Goal: Information Seeking & Learning: Check status

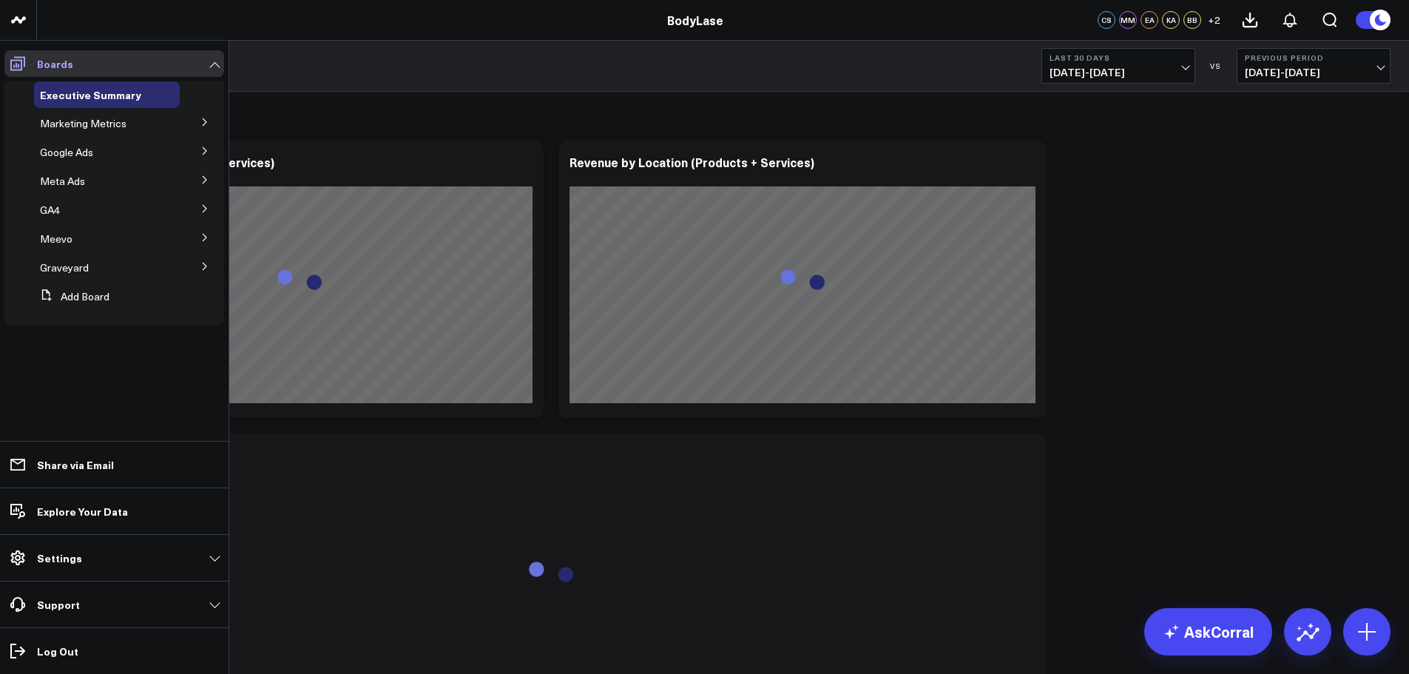
click at [21, 62] on icon at bounding box center [18, 64] width 18 height 18
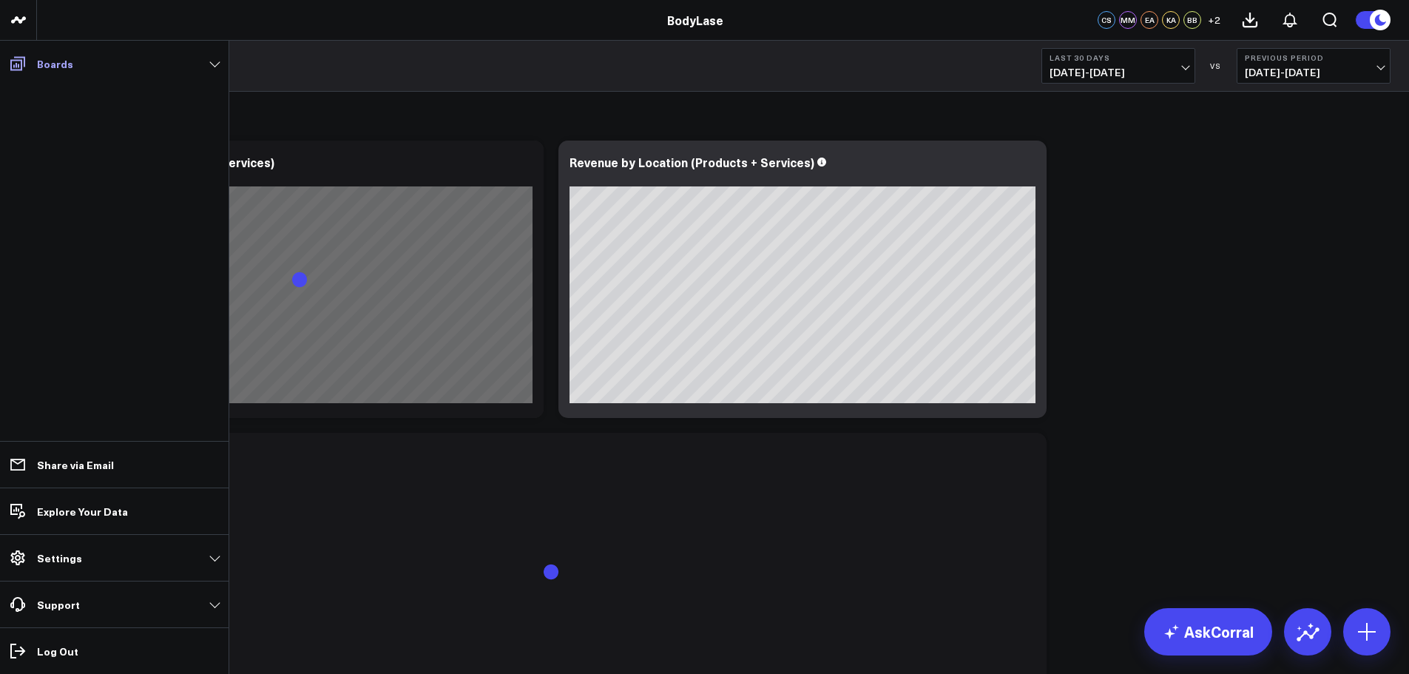
click at [39, 64] on p "Boards" at bounding box center [55, 64] width 36 height 12
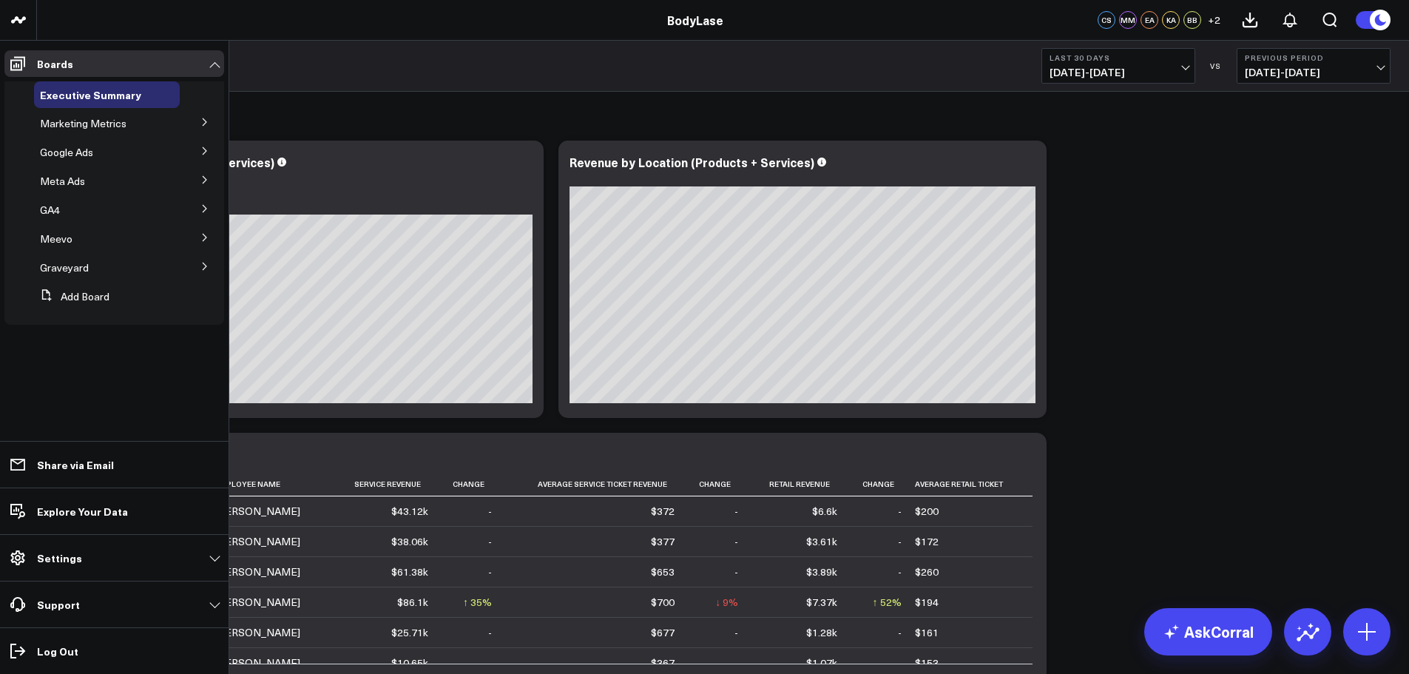
click at [201, 123] on icon at bounding box center [204, 122] width 9 height 9
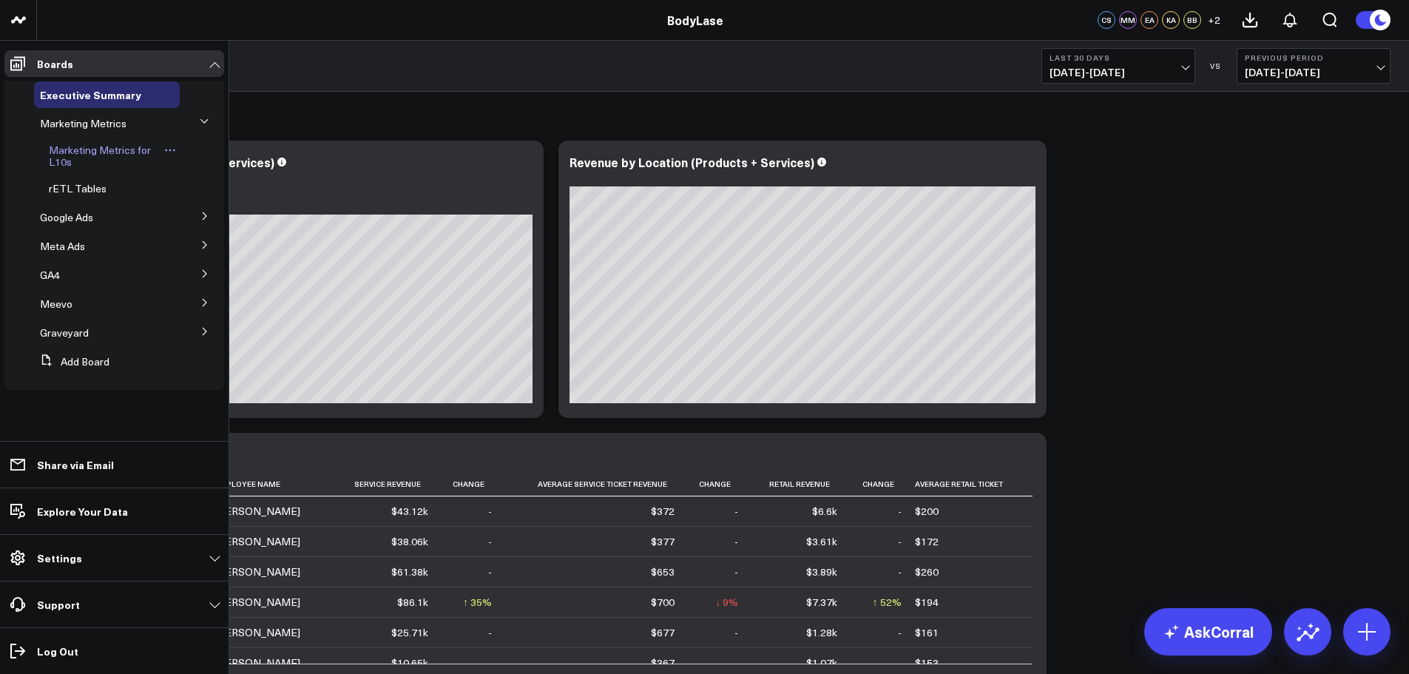
click at [72, 159] on link "Marketing Metrics for L10s" at bounding box center [105, 156] width 112 height 24
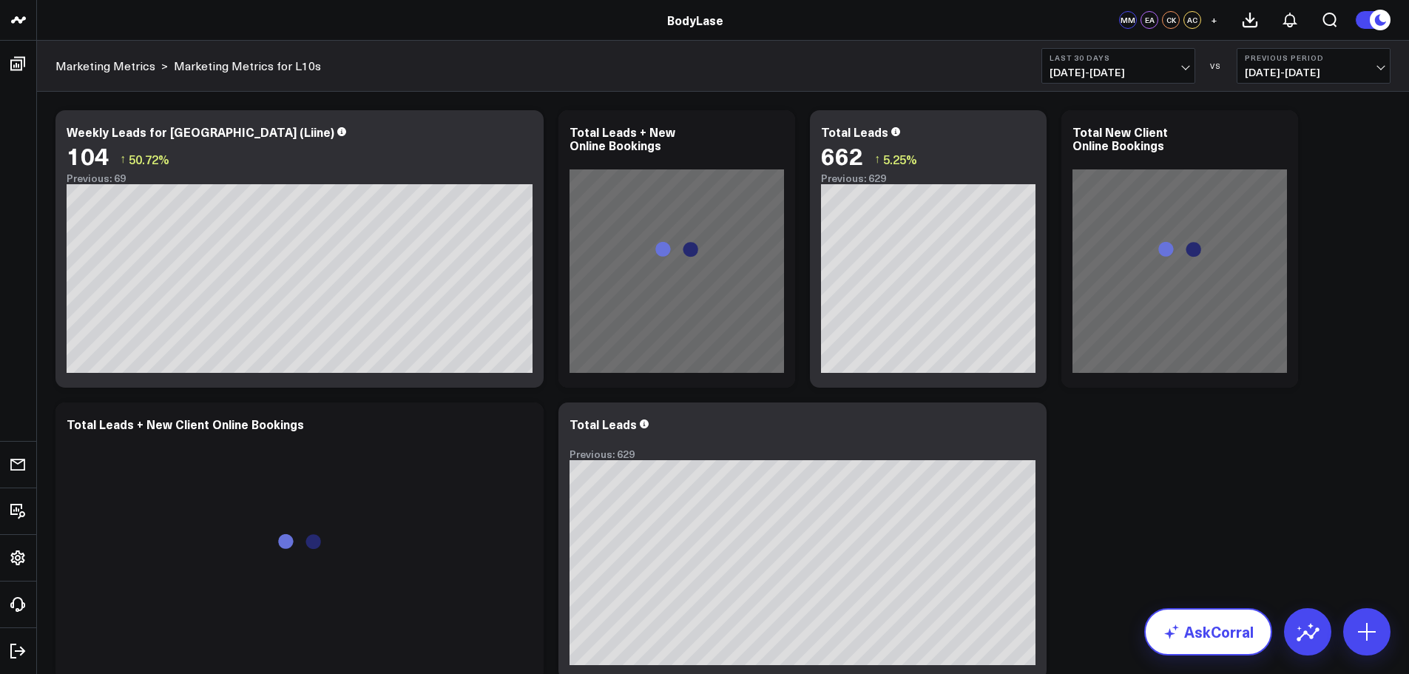
click at [1196, 637] on link "AskCorral" at bounding box center [1208, 631] width 128 height 47
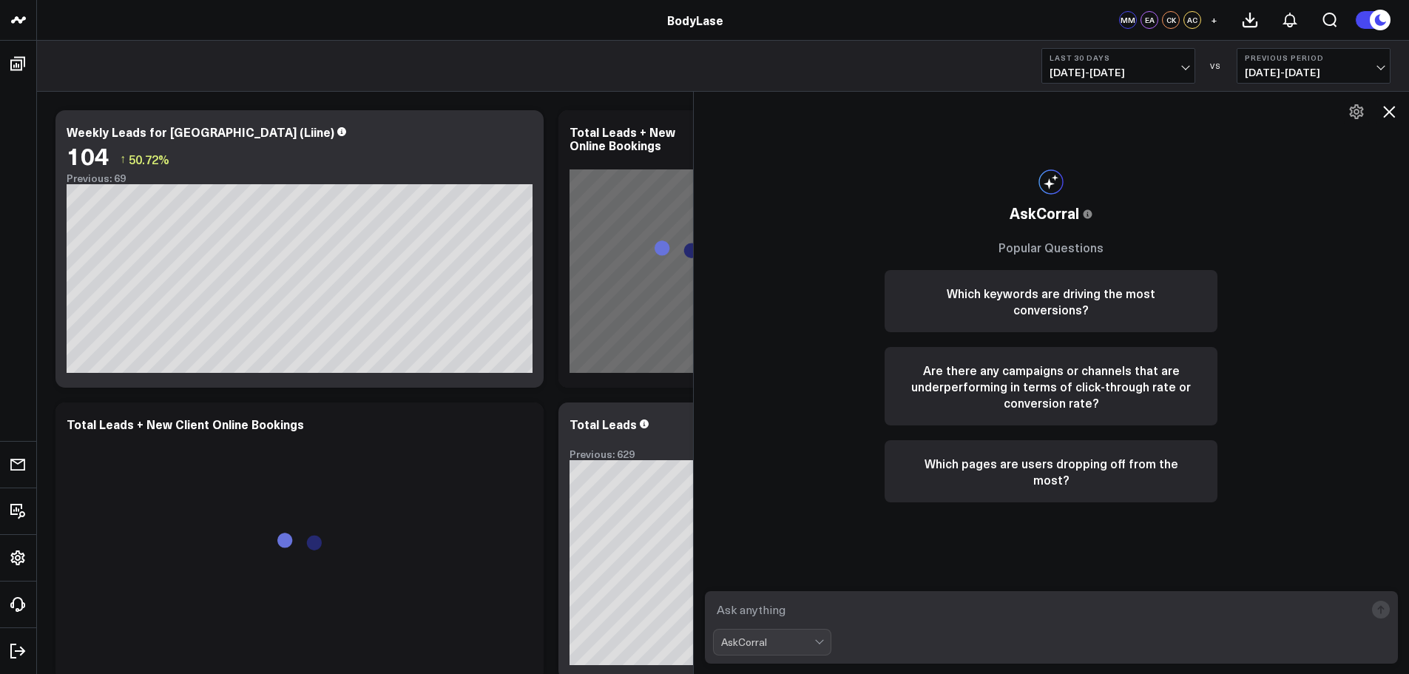
click at [1395, 108] on icon at bounding box center [1389, 112] width 18 height 18
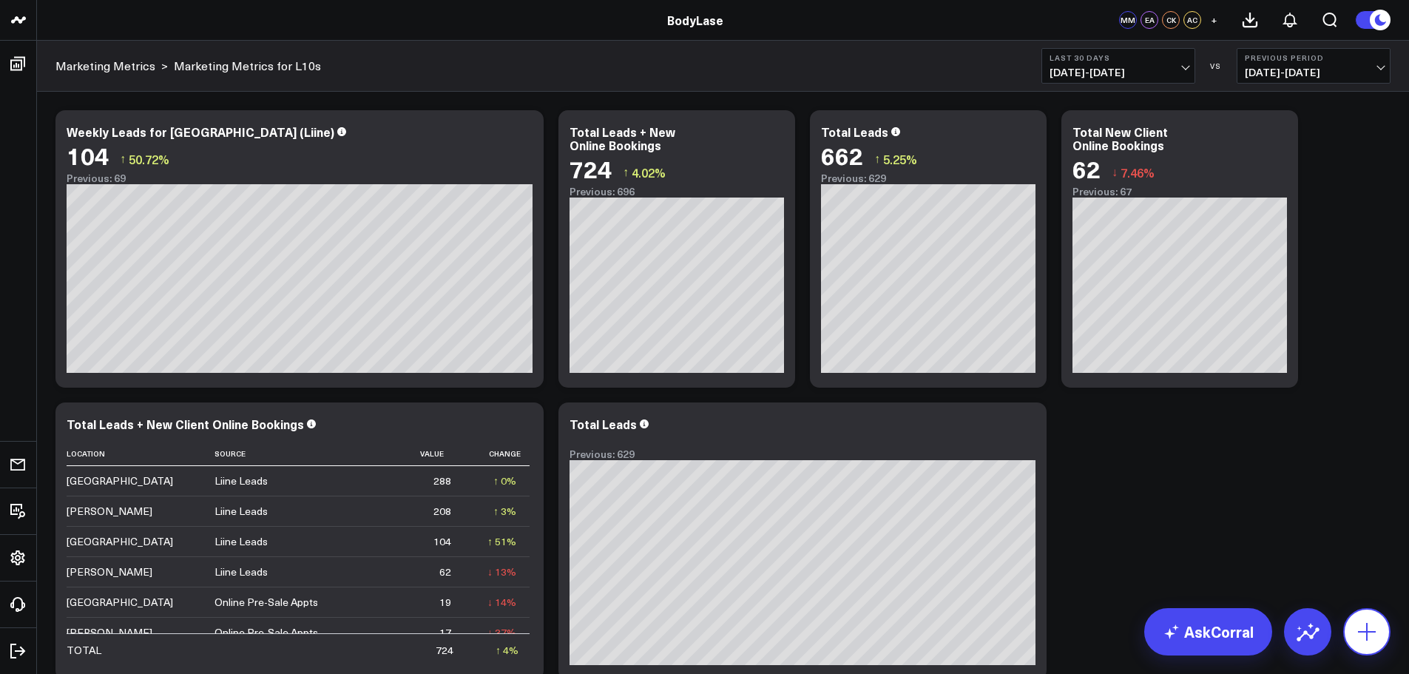
click at [1372, 634] on icon at bounding box center [1367, 632] width 24 height 24
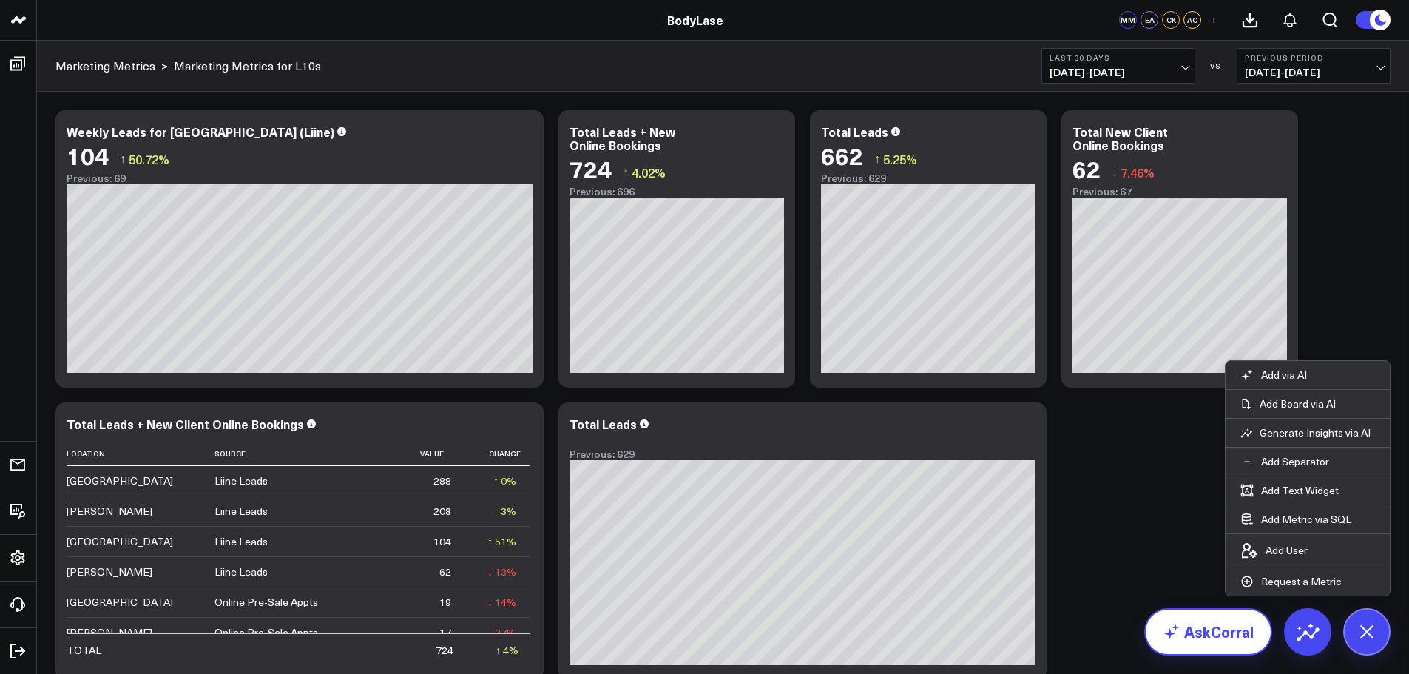
click at [1188, 625] on link "AskCorral" at bounding box center [1208, 631] width 128 height 47
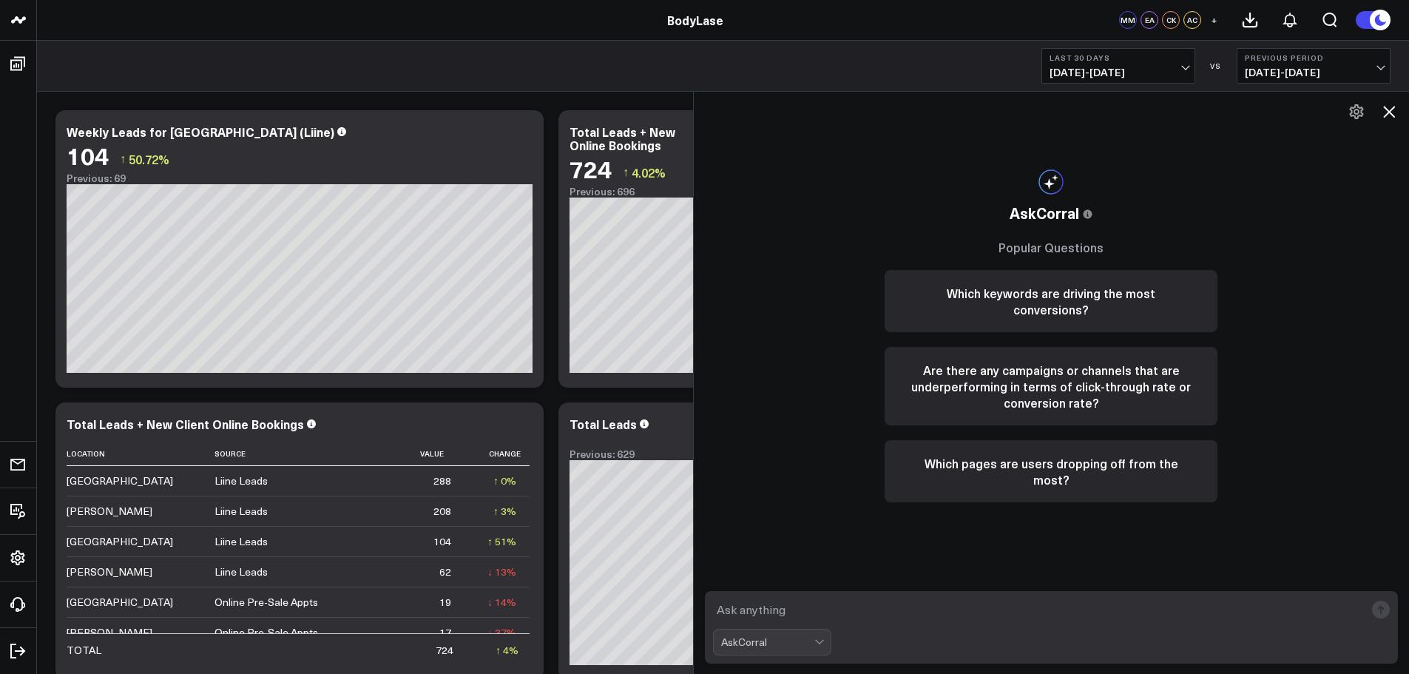
click at [827, 636] on div at bounding box center [820, 641] width 13 height 25
click at [1389, 106] on icon at bounding box center [1389, 112] width 18 height 18
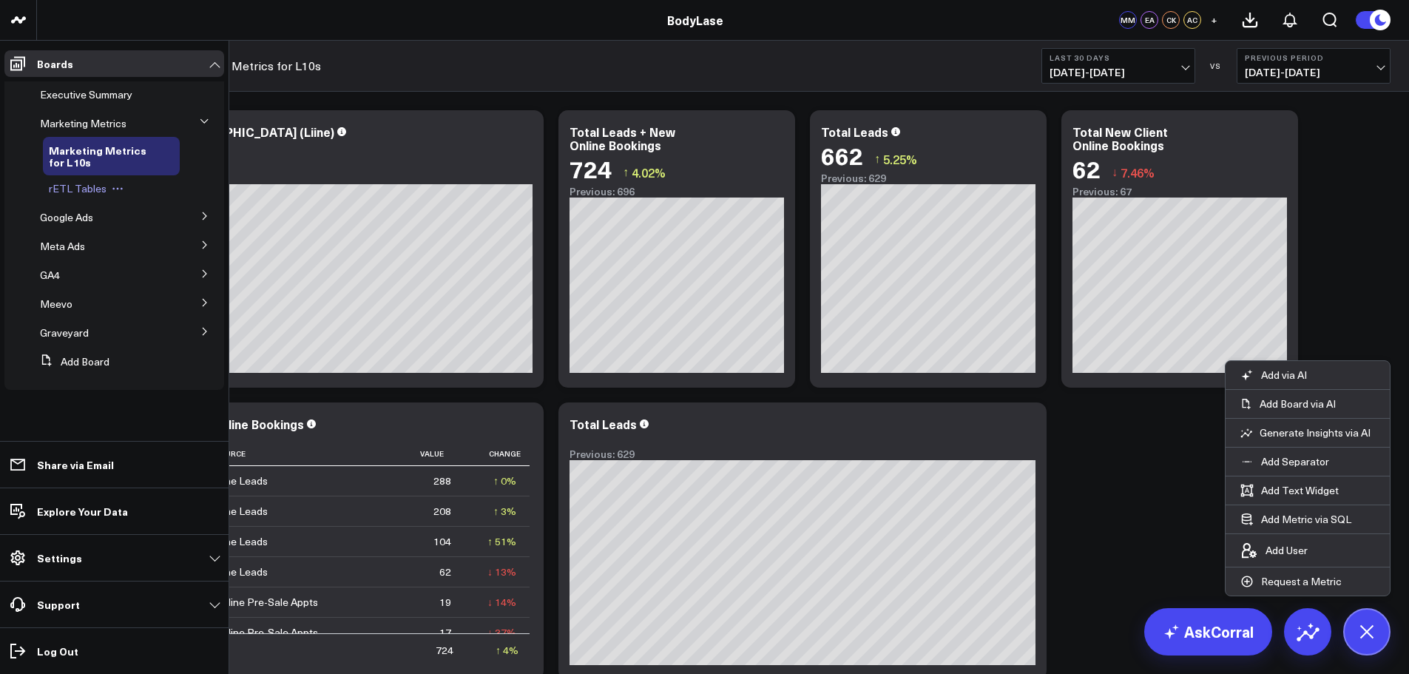
click at [61, 198] on div "rETL Tables" at bounding box center [111, 188] width 137 height 27
click at [64, 193] on span "rETL Tables" at bounding box center [78, 188] width 58 height 14
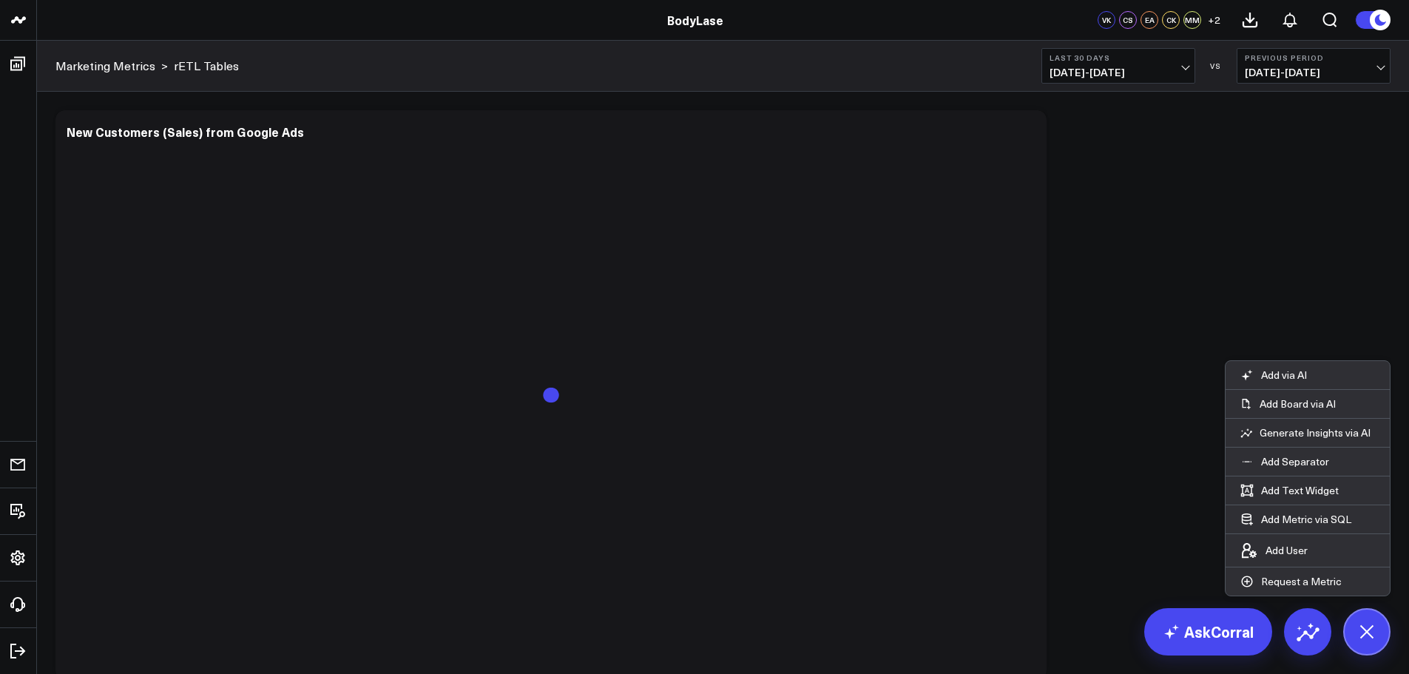
click at [1169, 70] on span "[DATE] - [DATE]" at bounding box center [1118, 73] width 138 height 12
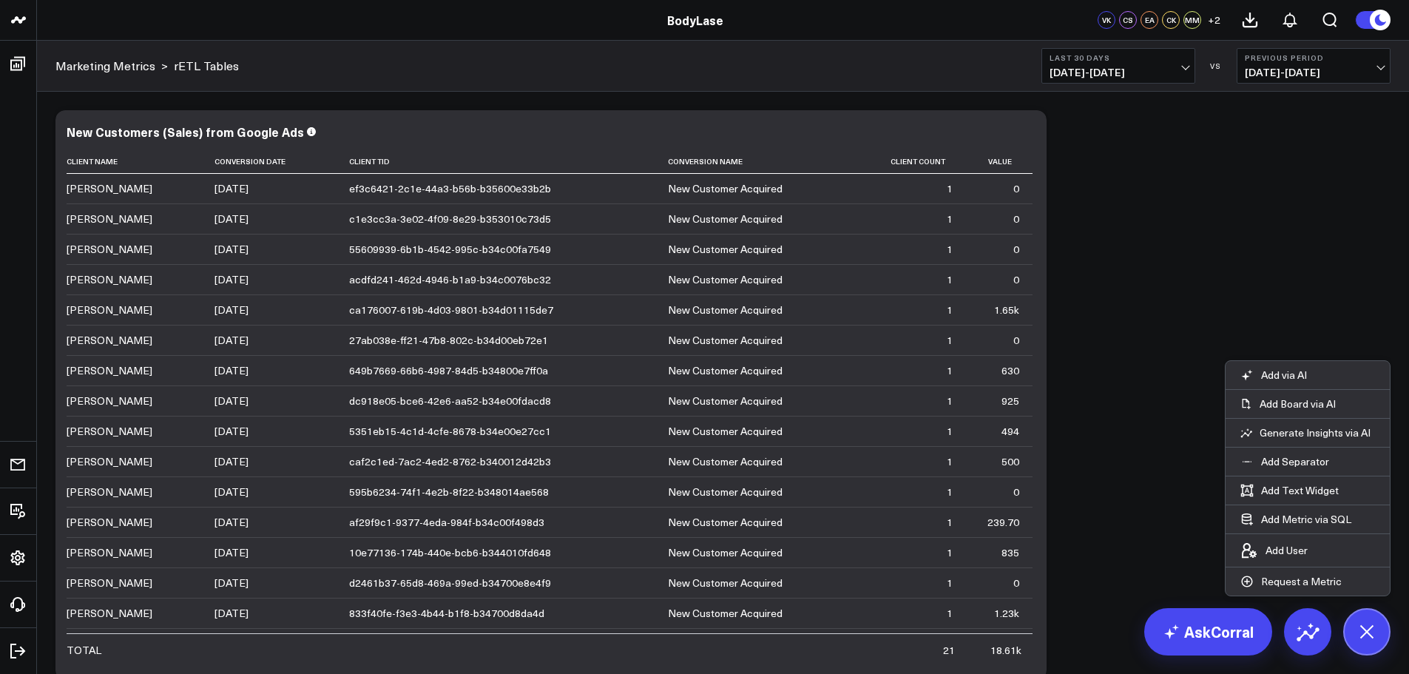
click at [850, 100] on div "Modify via AI Copy link to widget Ask support Remove Create linked copy Executi…" at bounding box center [723, 580] width 1372 height 976
click at [1159, 66] on button "Last 30 Days [DATE] - [DATE]" at bounding box center [1118, 65] width 154 height 35
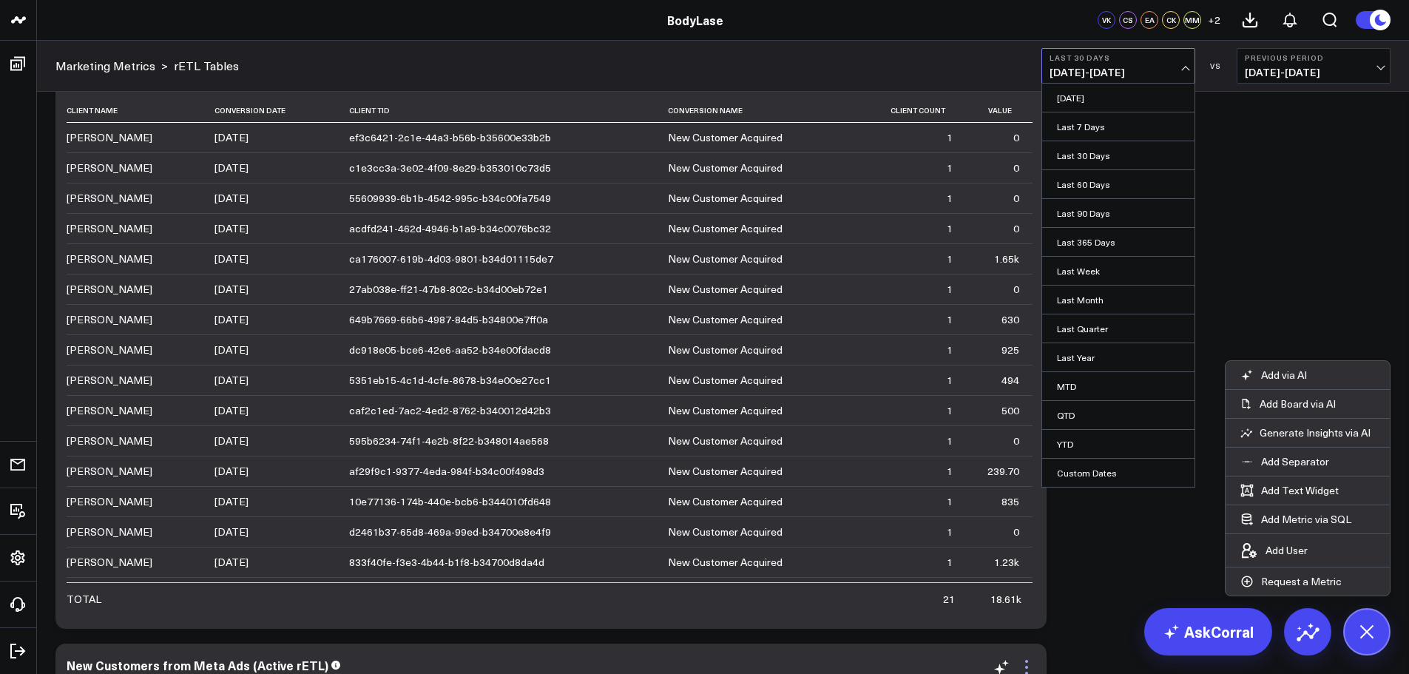
scroll to position [74, 0]
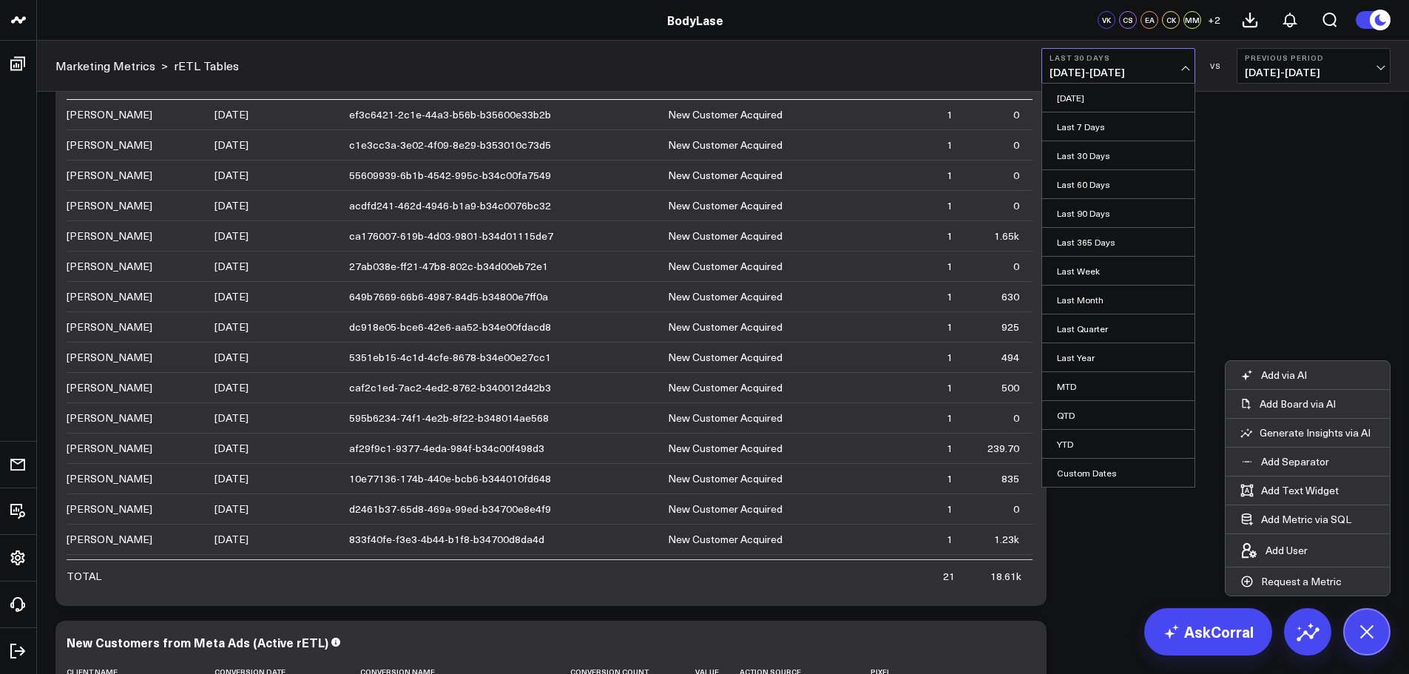
click at [1108, 584] on div "Modify via AI Copy link to widget Ask support Remove Create linked copy Executi…" at bounding box center [723, 467] width 1350 height 876
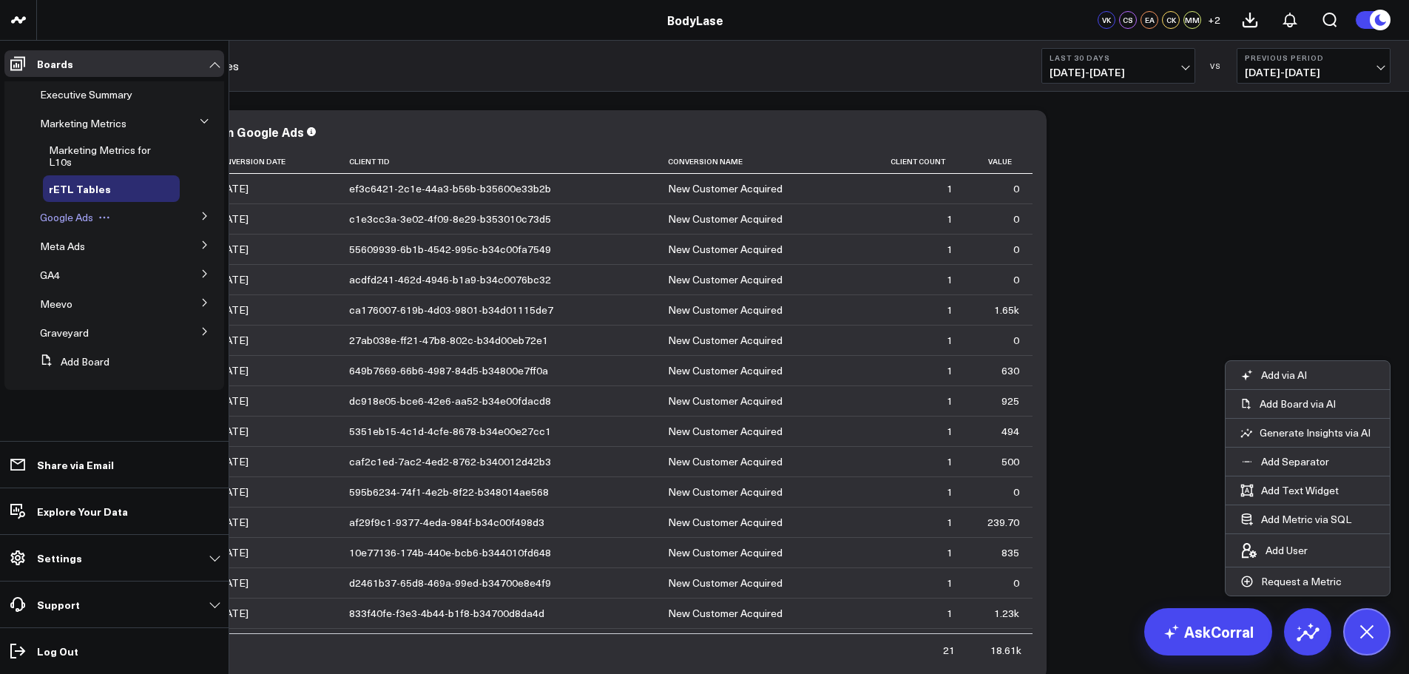
click at [62, 219] on span "Google Ads" at bounding box center [66, 217] width 53 height 14
click at [1140, 69] on span "[DATE] - [DATE]" at bounding box center [1118, 73] width 138 height 12
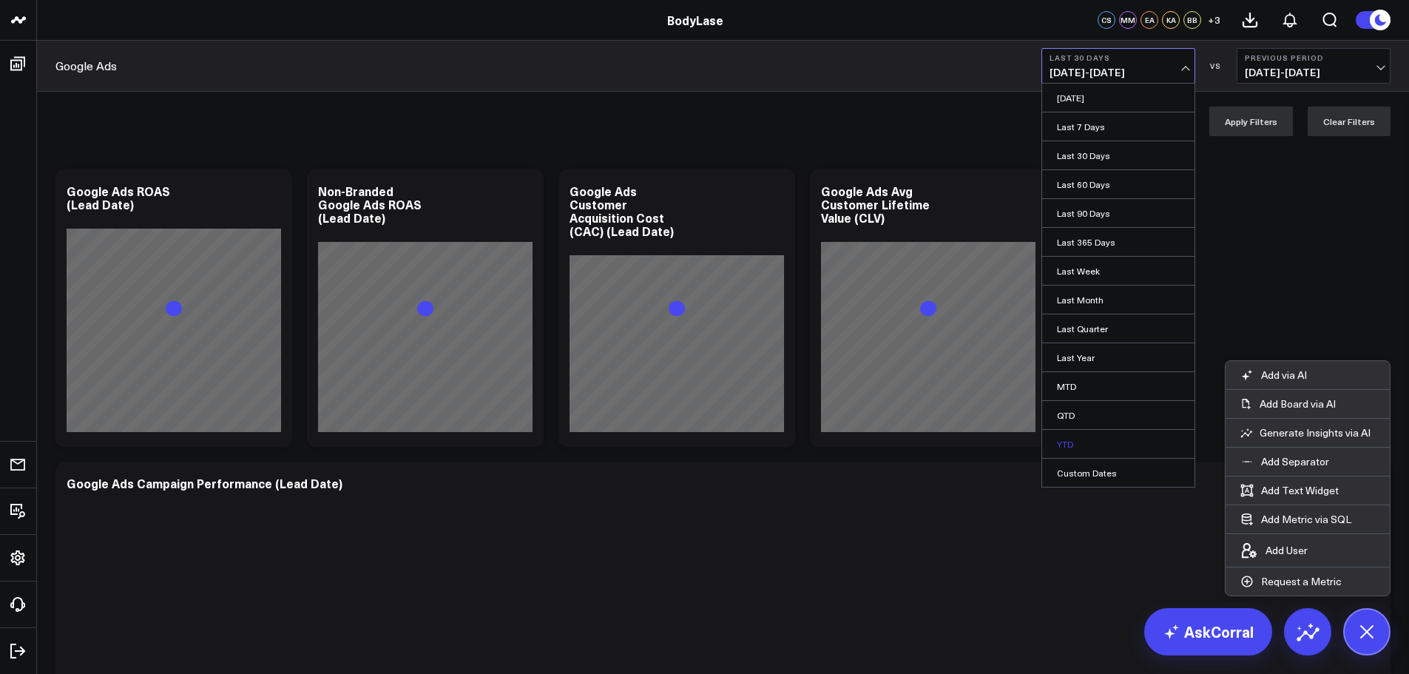
click at [1080, 438] on link "YTD" at bounding box center [1118, 444] width 152 height 28
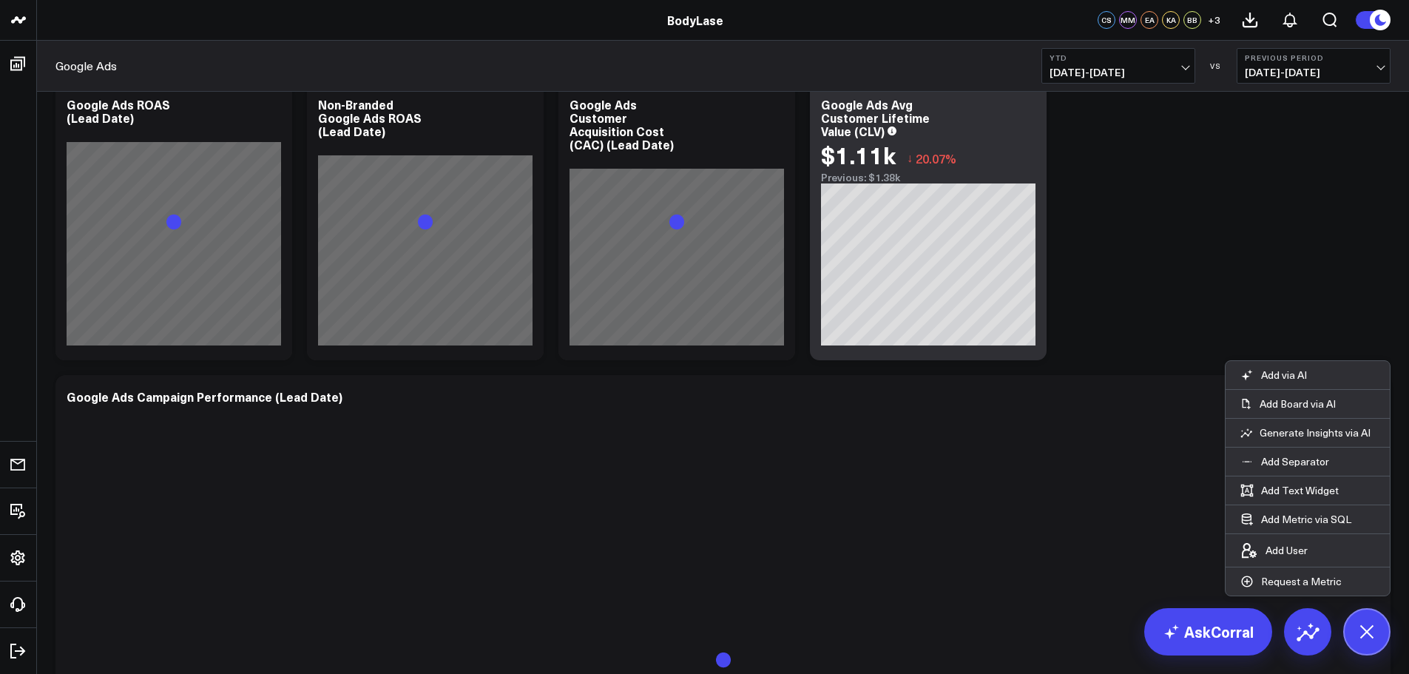
scroll to position [148, 0]
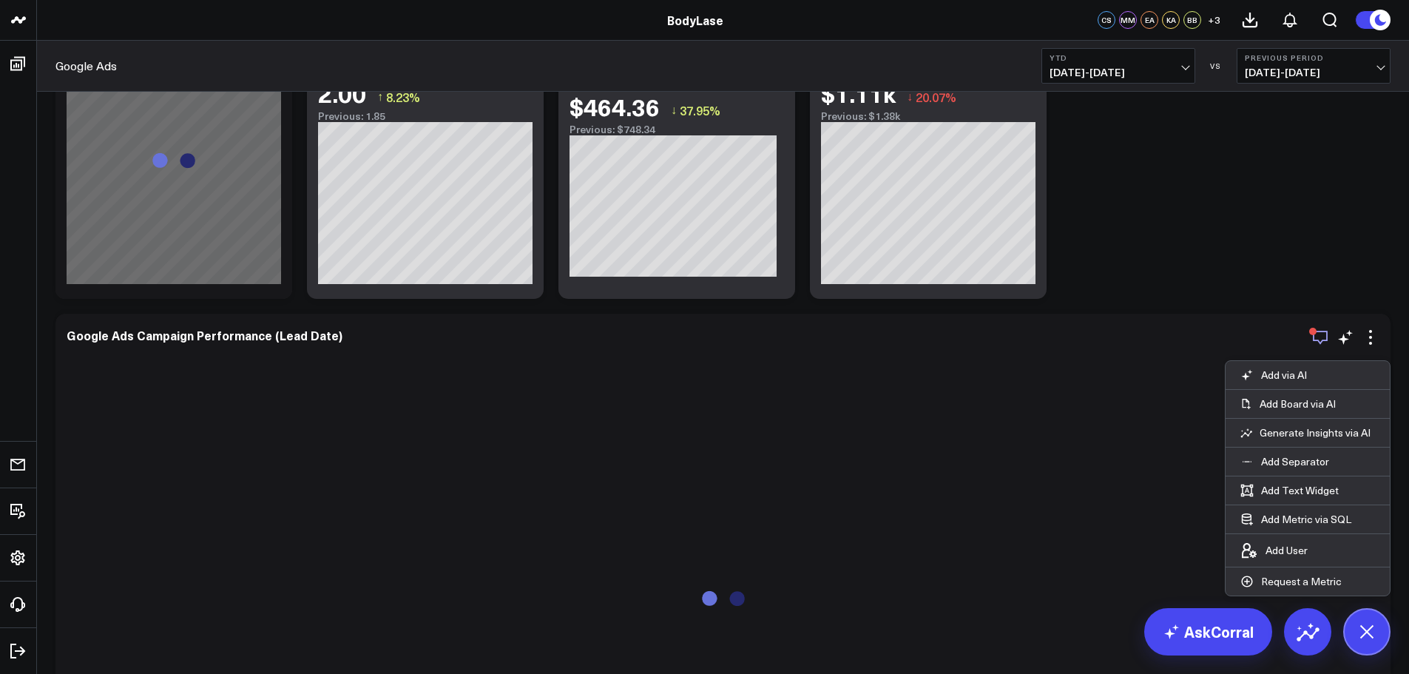
click at [1316, 340] on icon "button" at bounding box center [1320, 338] width 15 height 14
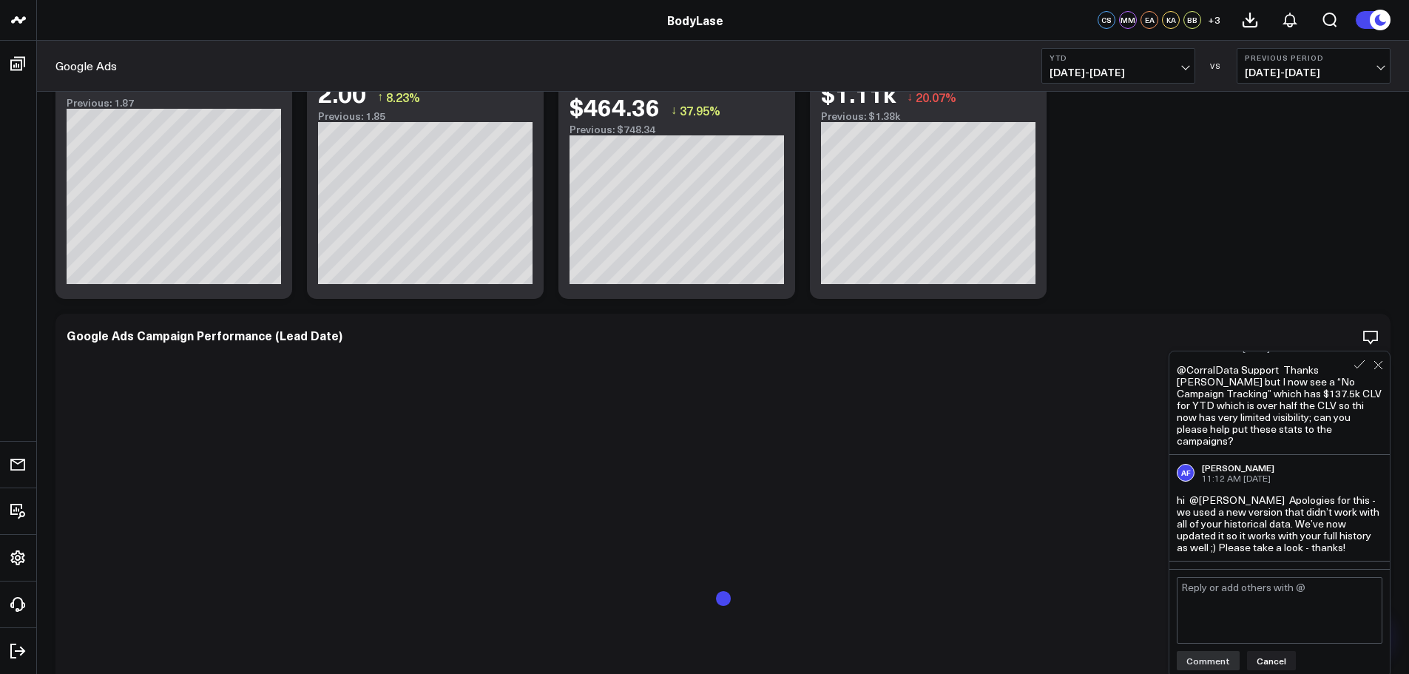
scroll to position [504, 0]
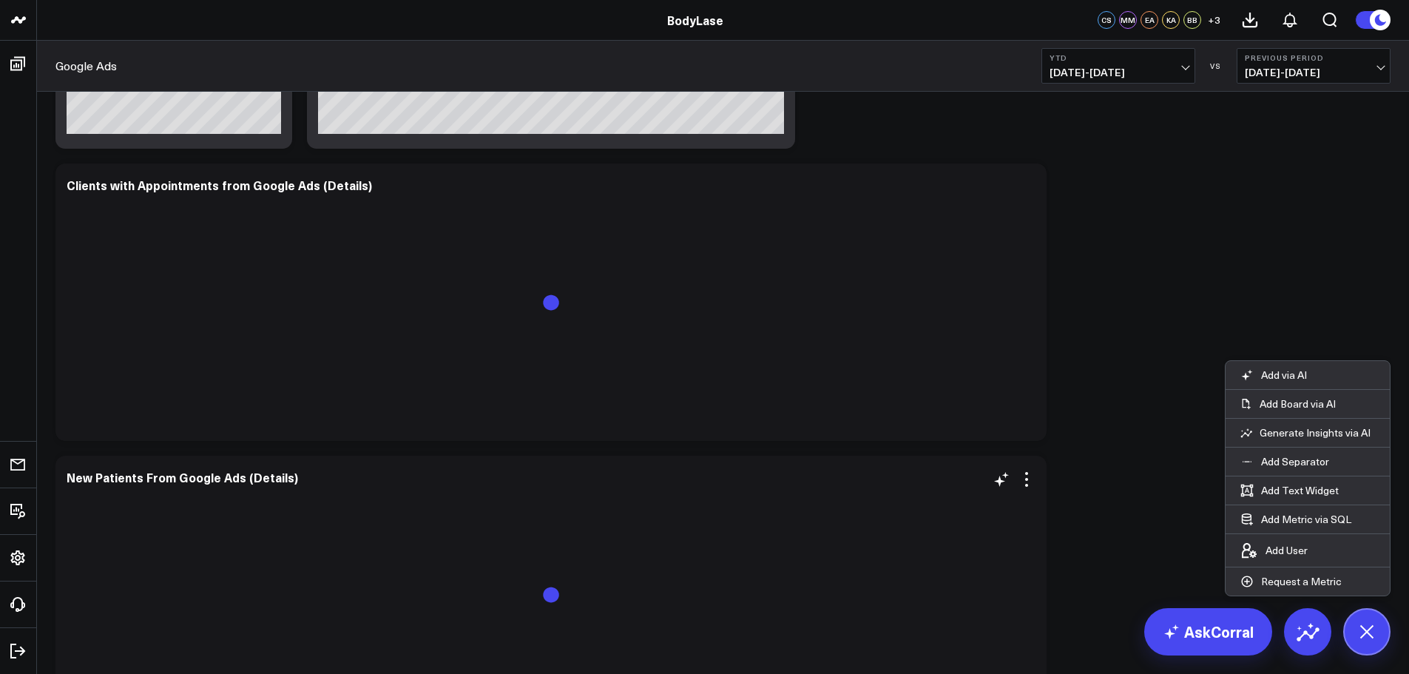
scroll to position [3992, 0]
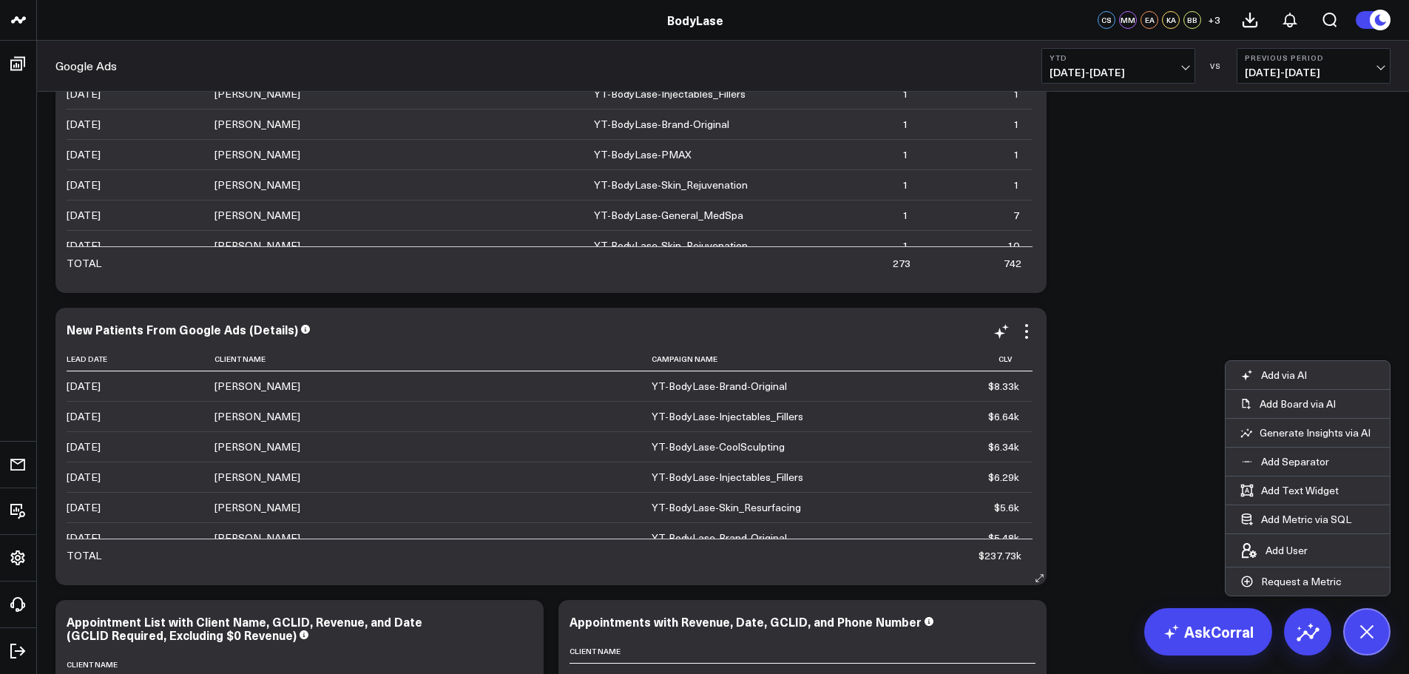
click at [1026, 333] on icon at bounding box center [1027, 331] width 18 height 18
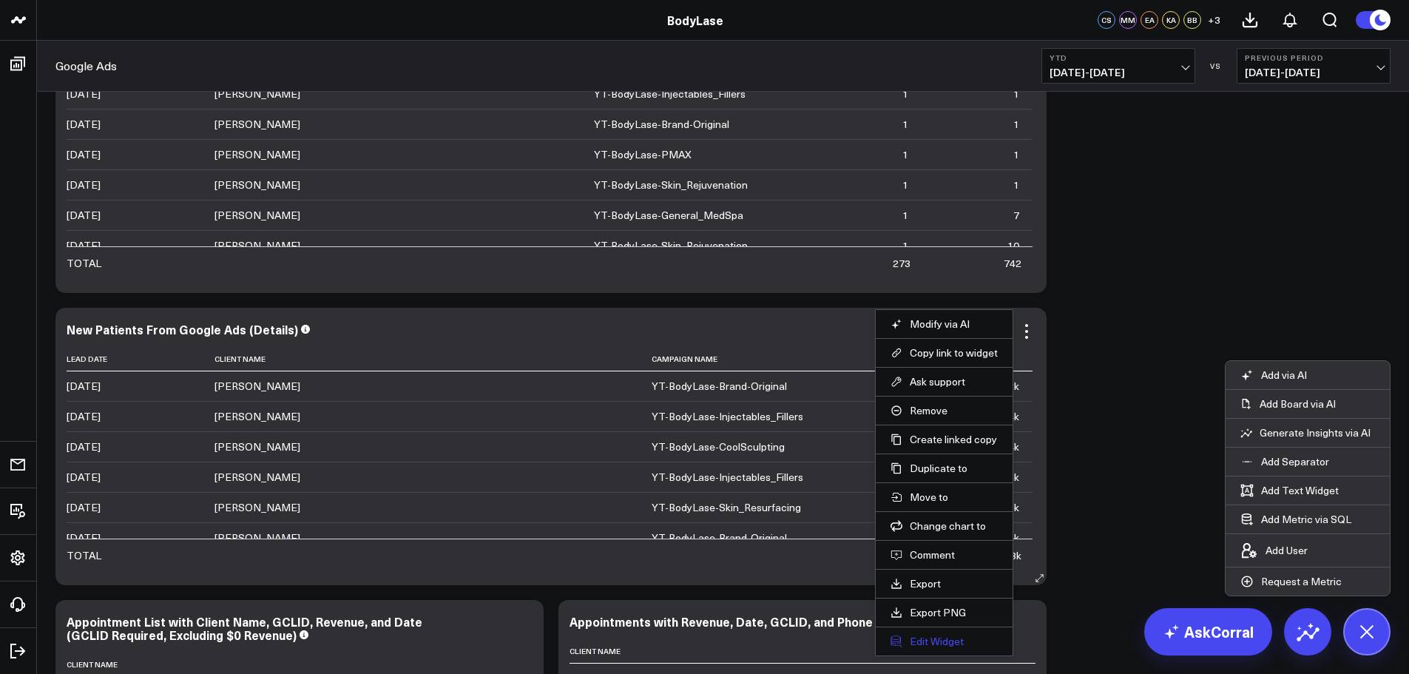
click at [940, 643] on button "Edit Widget" at bounding box center [943, 640] width 107 height 13
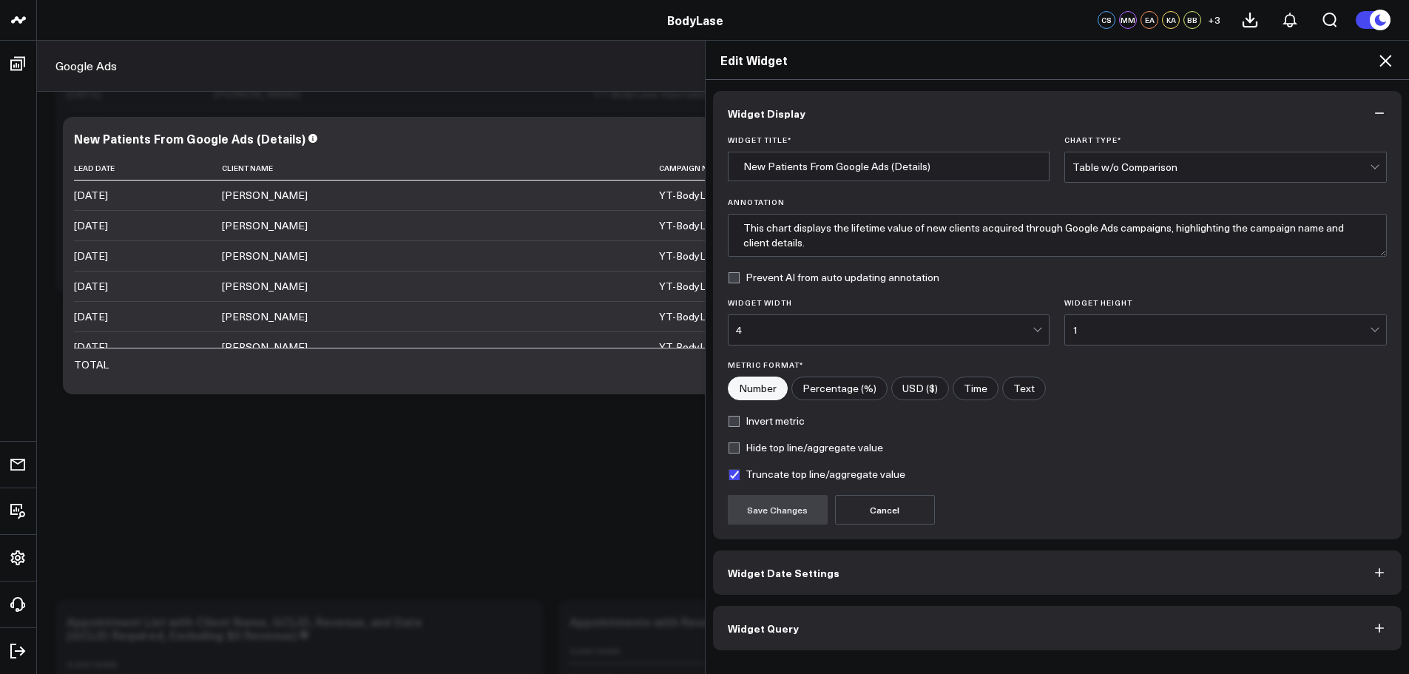
click at [856, 624] on button "Widget Query" at bounding box center [1057, 628] width 689 height 44
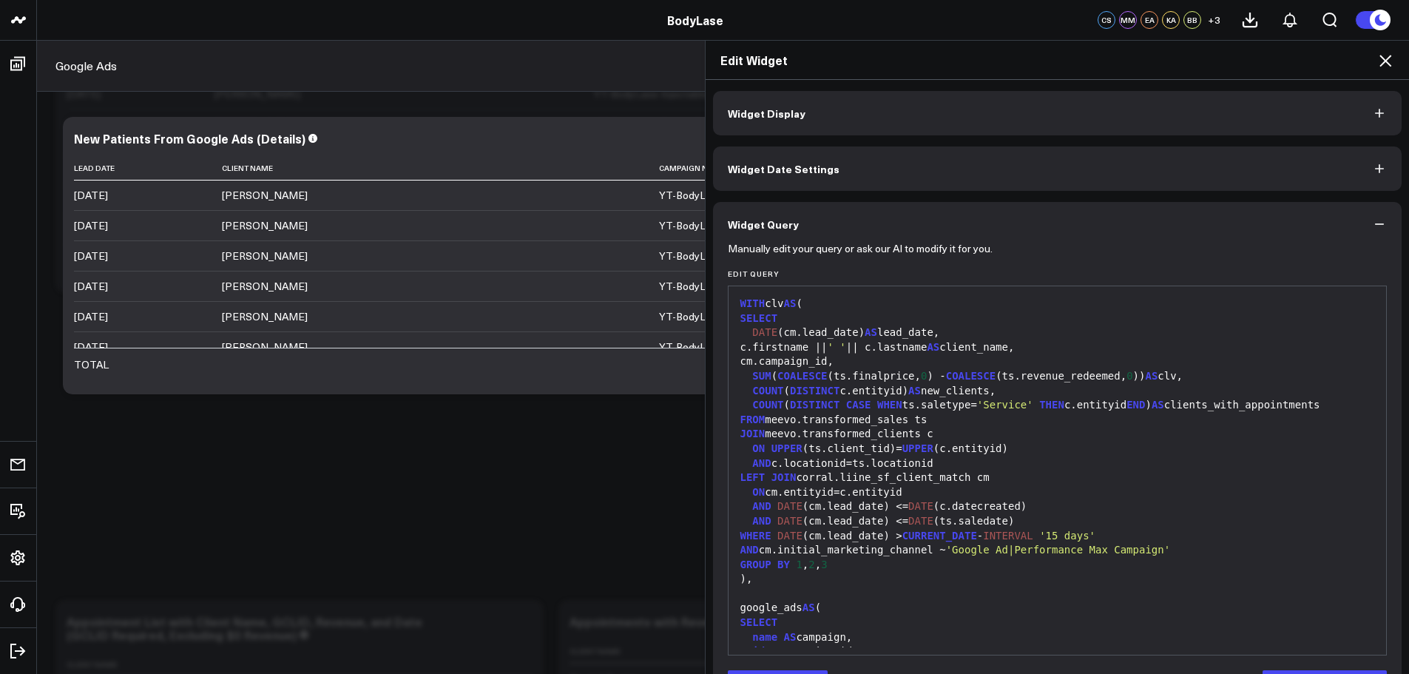
drag, startPoint x: 781, startPoint y: 548, endPoint x: 1025, endPoint y: 555, distance: 244.1
click at [995, 553] on div "AND cm.initial_marketing_channel ~ 'Google Ad|Performance Max Campaign'" at bounding box center [1057, 550] width 643 height 15
click at [1384, 61] on icon at bounding box center [1385, 61] width 12 height 12
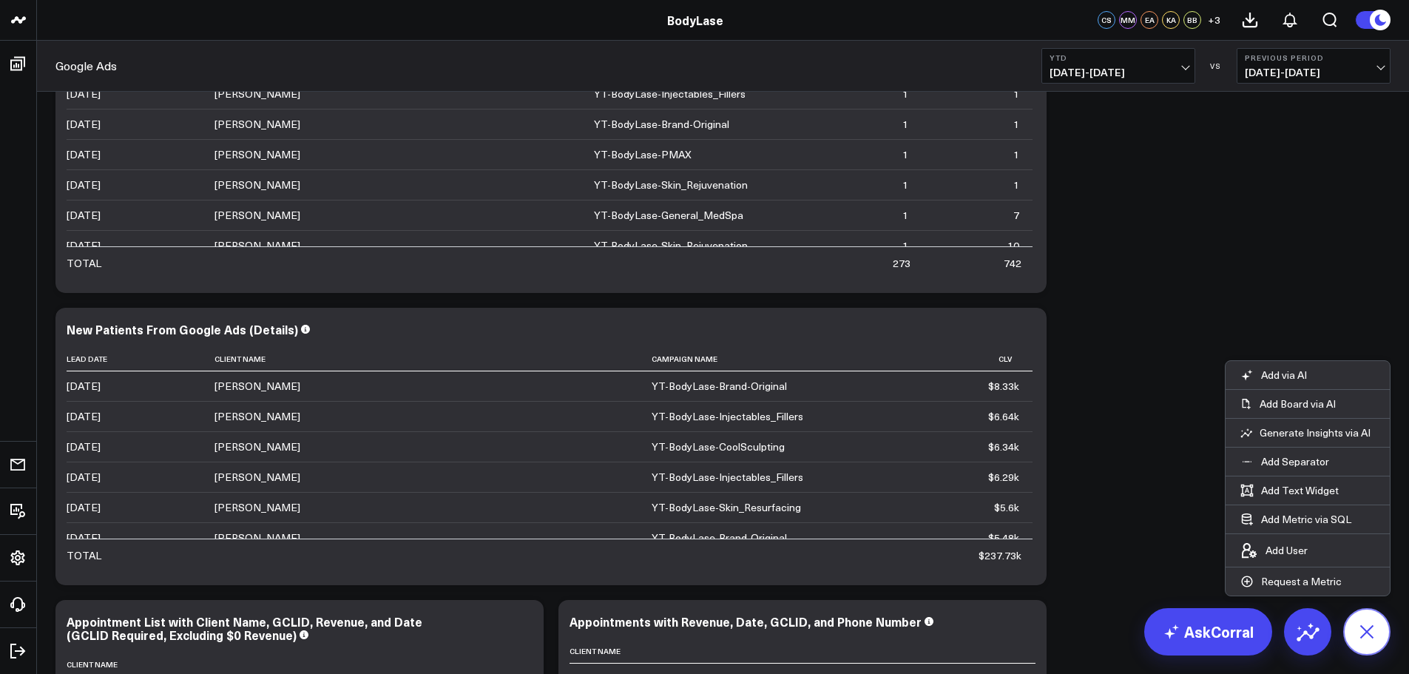
click at [1367, 636] on icon at bounding box center [1366, 631] width 33 height 33
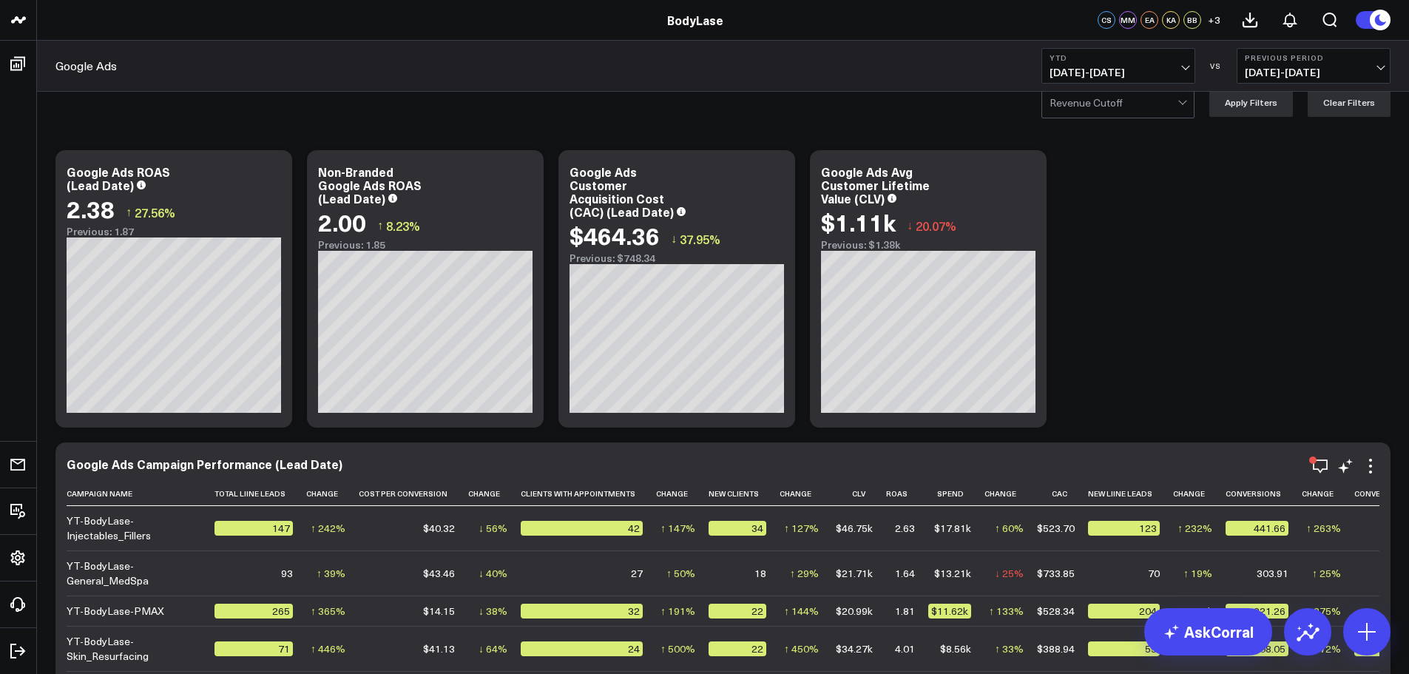
scroll to position [148, 0]
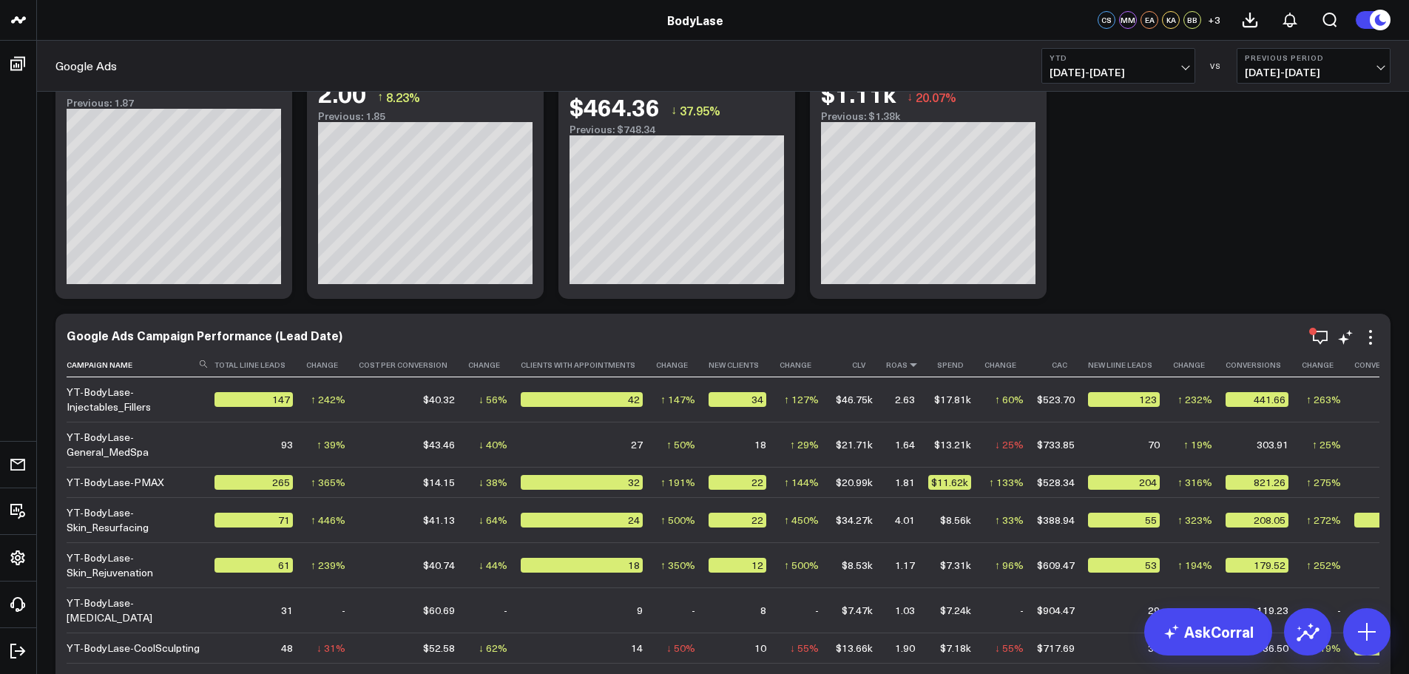
click at [907, 368] on icon at bounding box center [913, 364] width 12 height 9
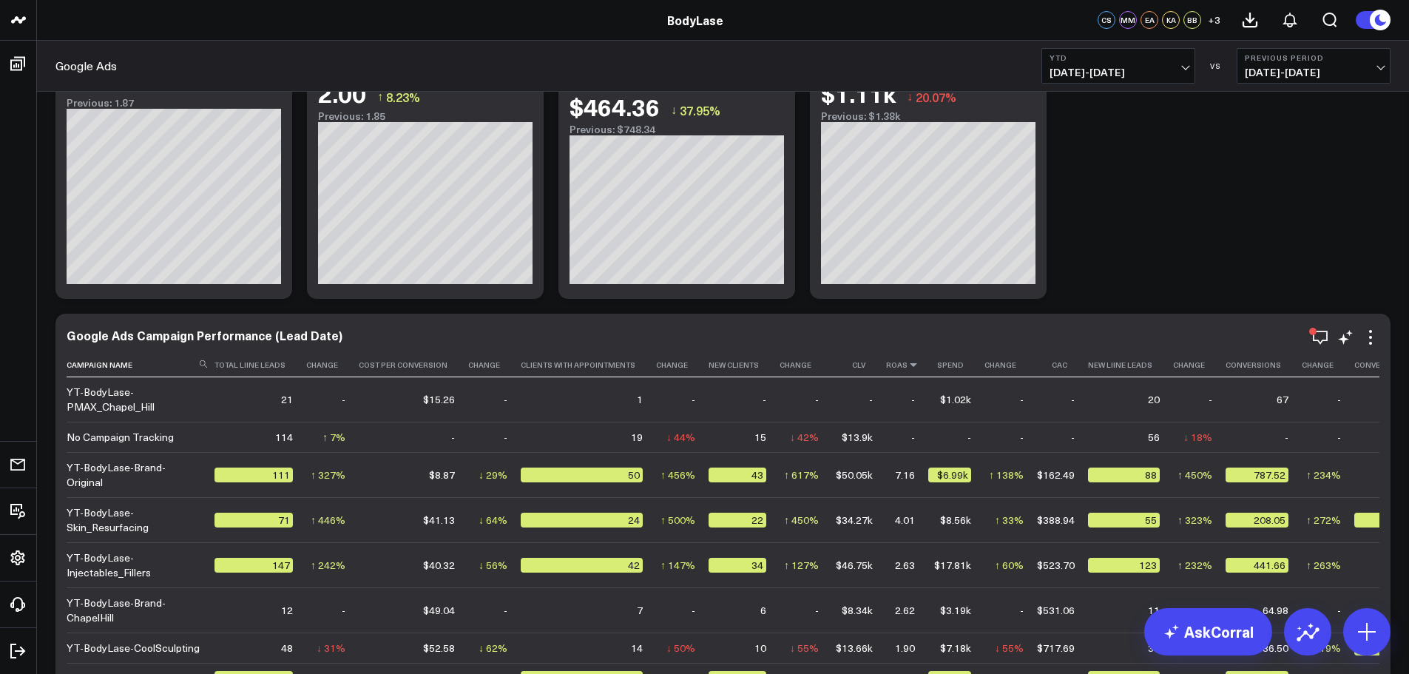
click at [907, 366] on icon at bounding box center [913, 364] width 12 height 9
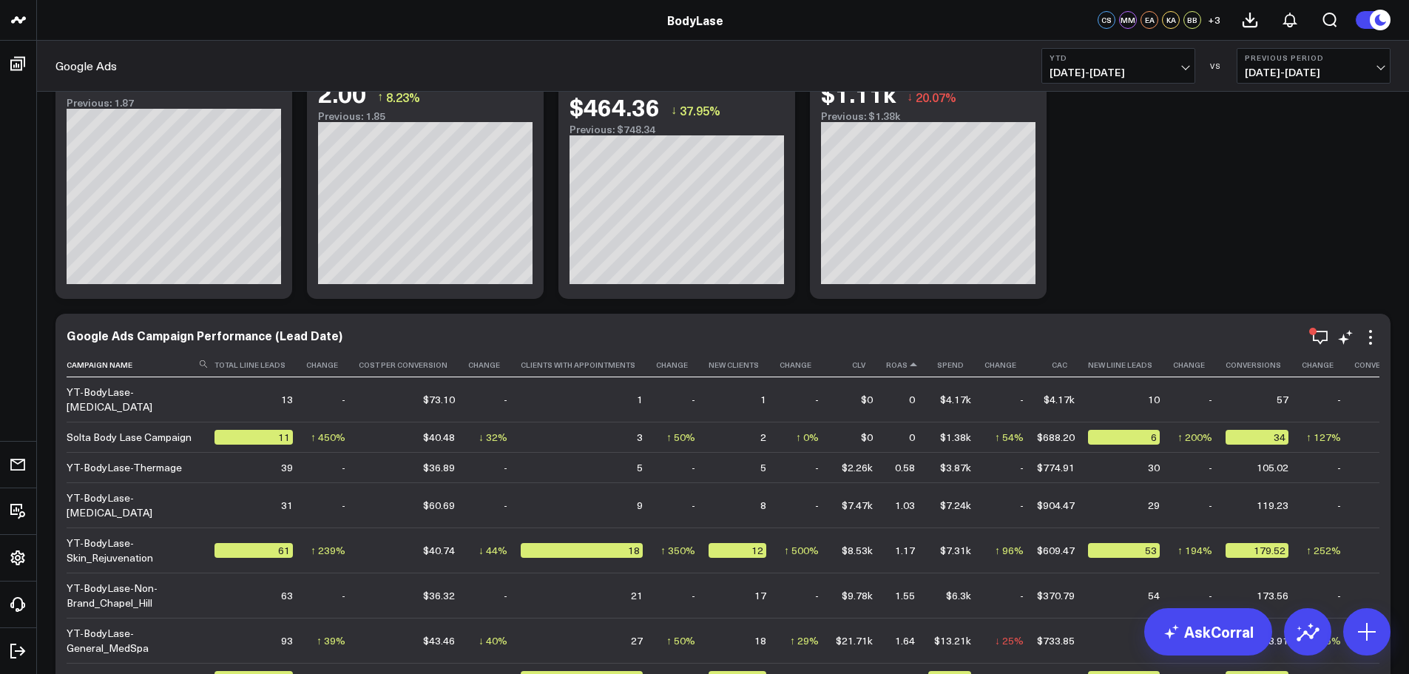
click at [907, 366] on icon at bounding box center [913, 364] width 12 height 9
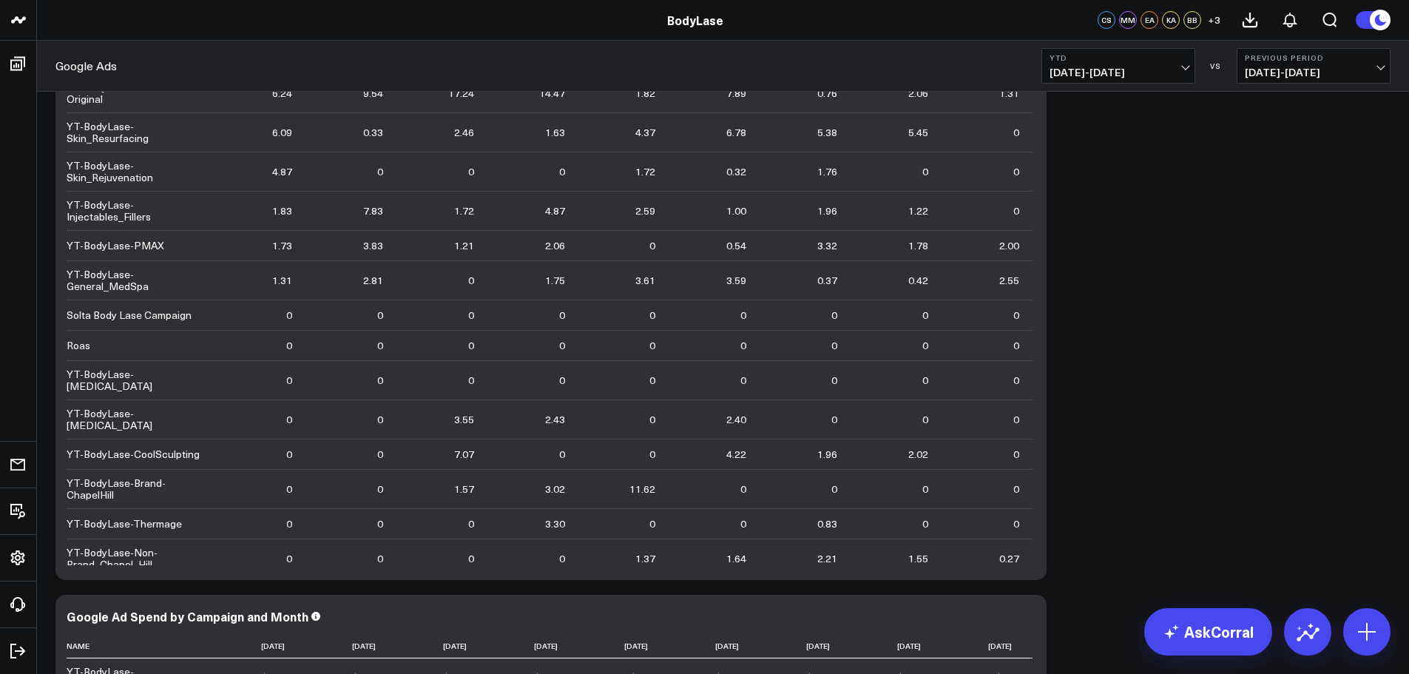
scroll to position [887, 0]
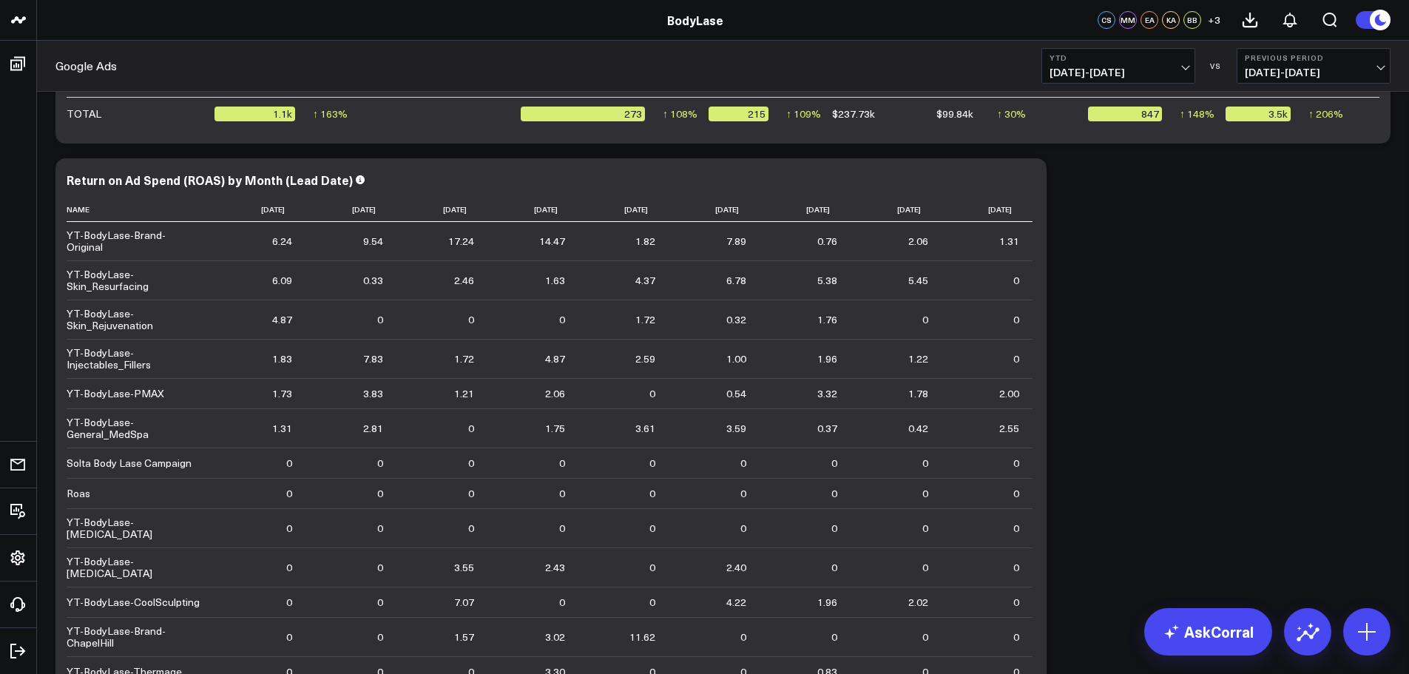
click at [1142, 83] on button "YTD 01/01/25 - 09/14/25" at bounding box center [1118, 65] width 154 height 35
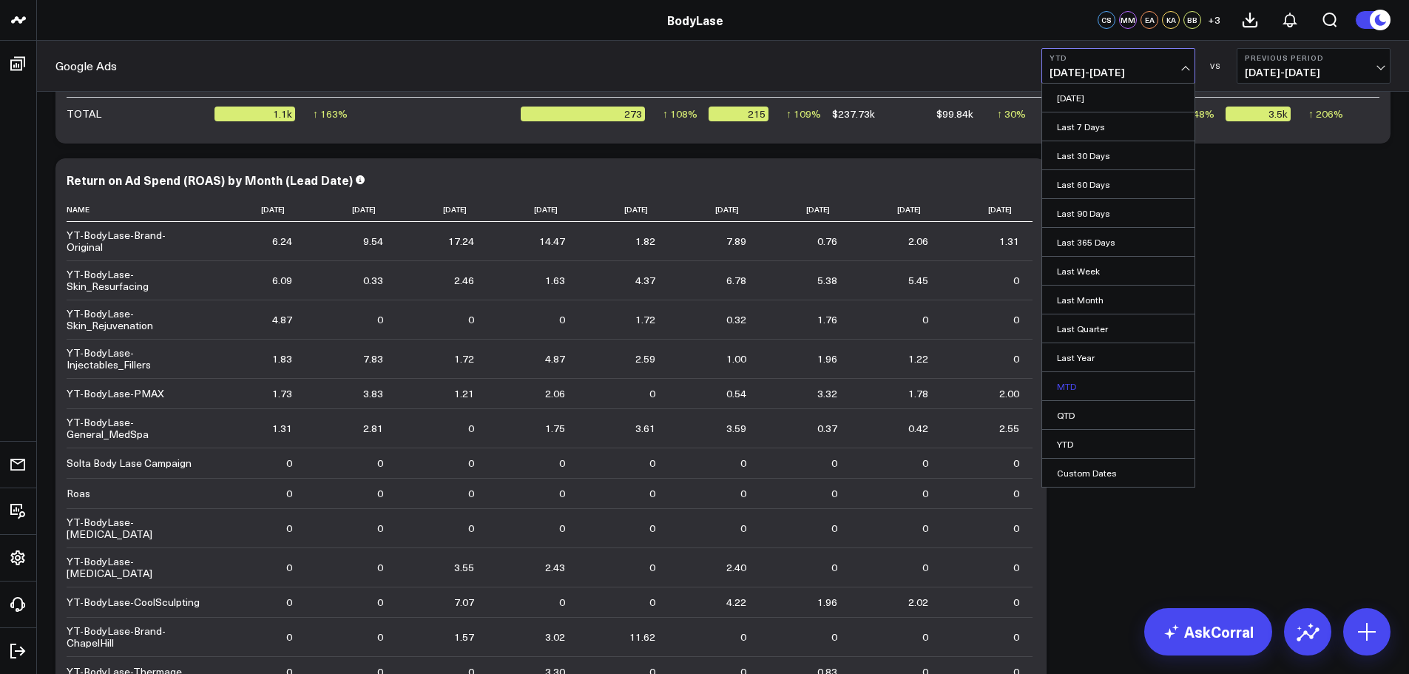
click at [1079, 387] on link "MTD" at bounding box center [1118, 386] width 152 height 28
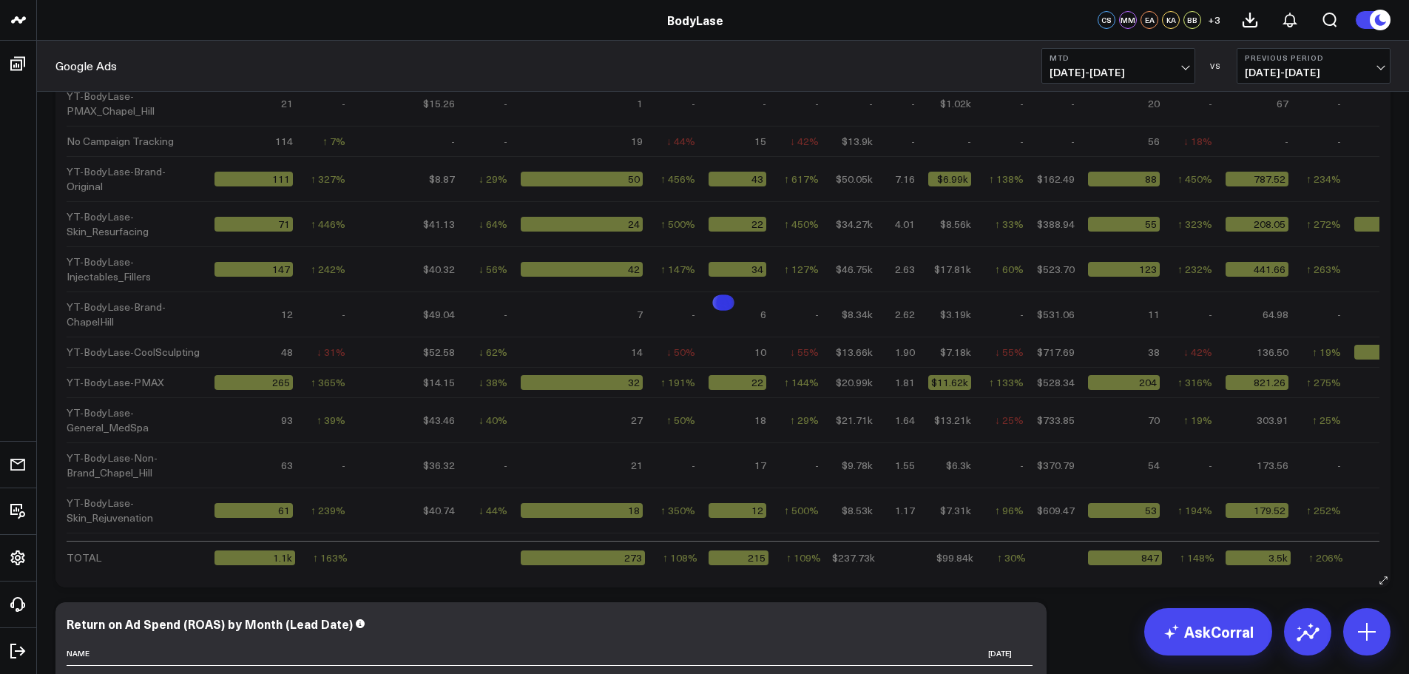
scroll to position [370, 0]
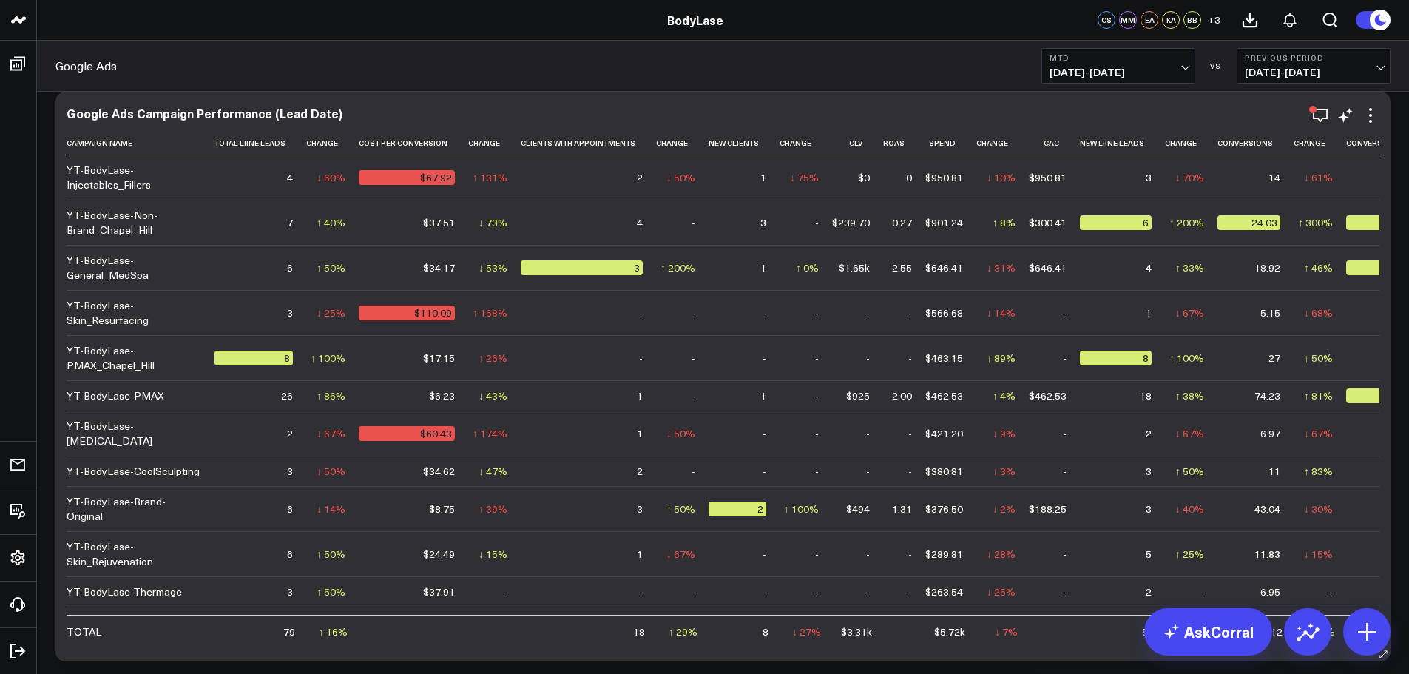
click at [856, 648] on div "Google Ads Campaign Performance (Lead Date) Campaign Name Total Liine Leads Cha…" at bounding box center [722, 376] width 1335 height 569
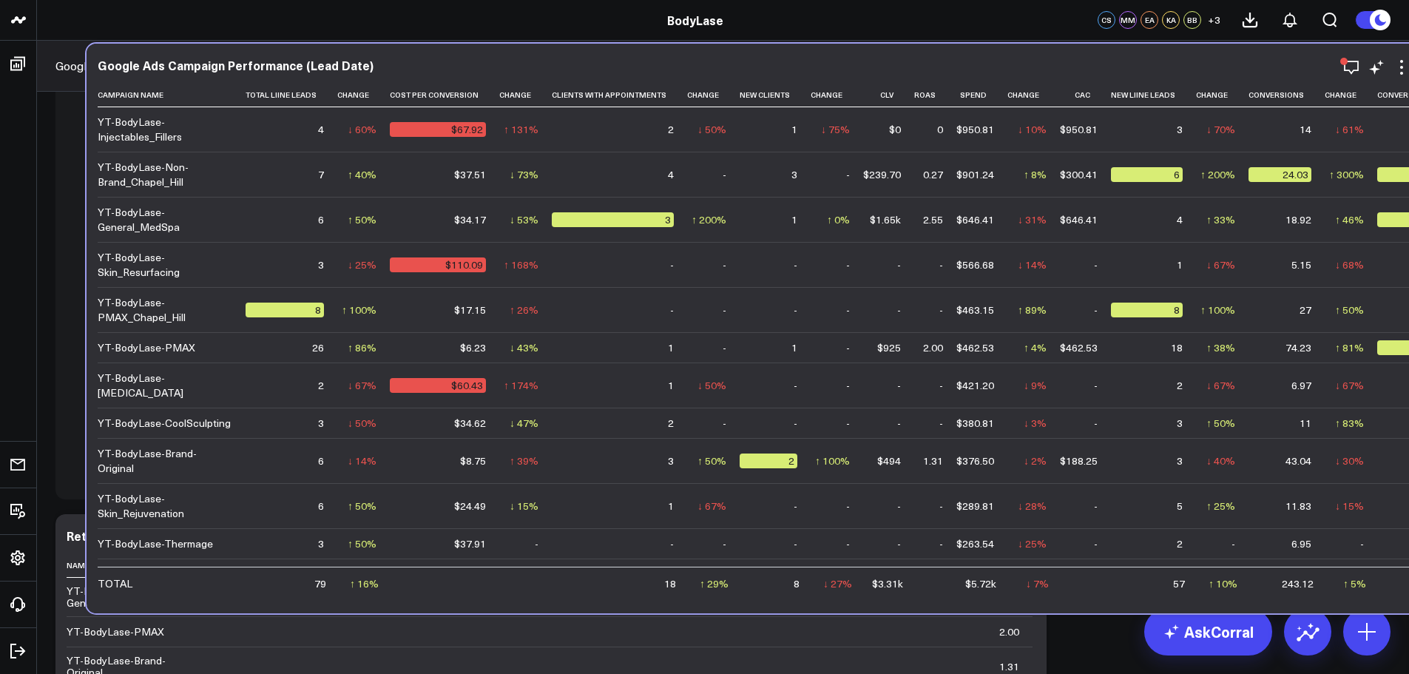
scroll to position [547, 0]
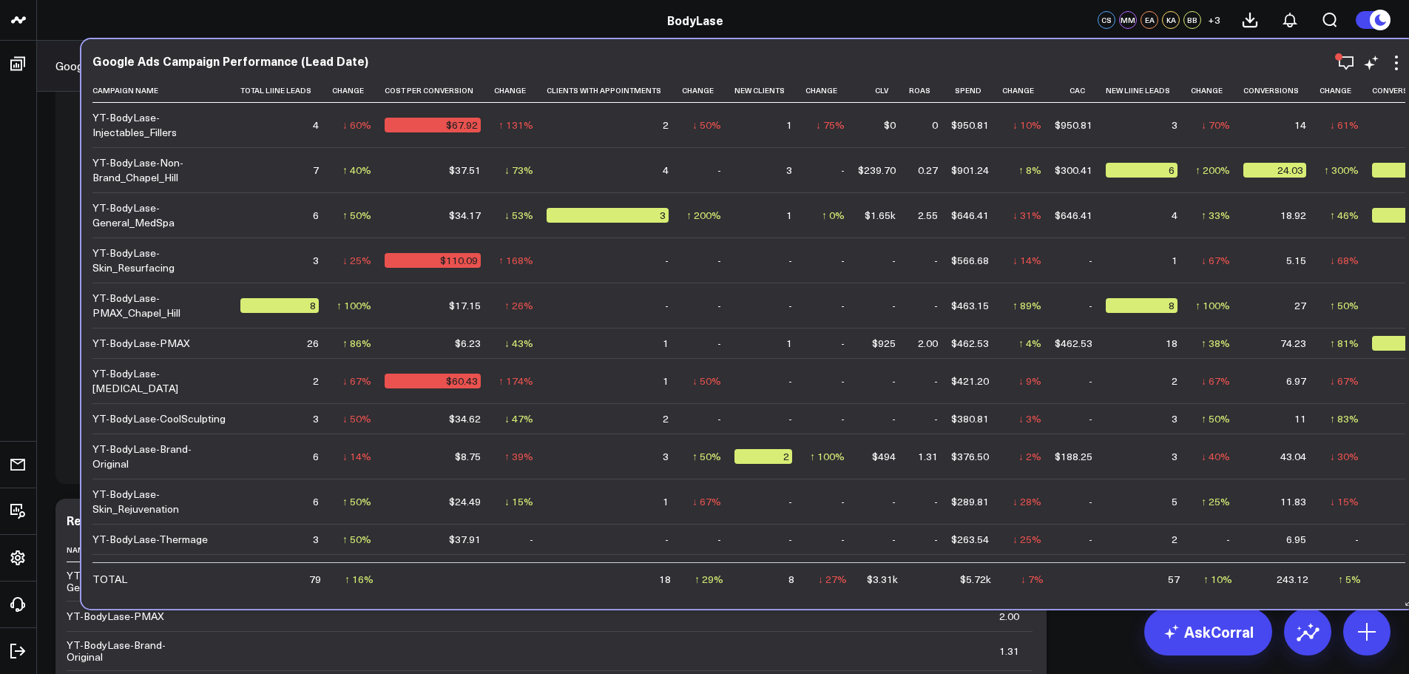
click at [881, 595] on div "Google Ads Campaign Performance (Lead Date) Campaign Name Total Liine Leads Cha…" at bounding box center [748, 323] width 1335 height 569
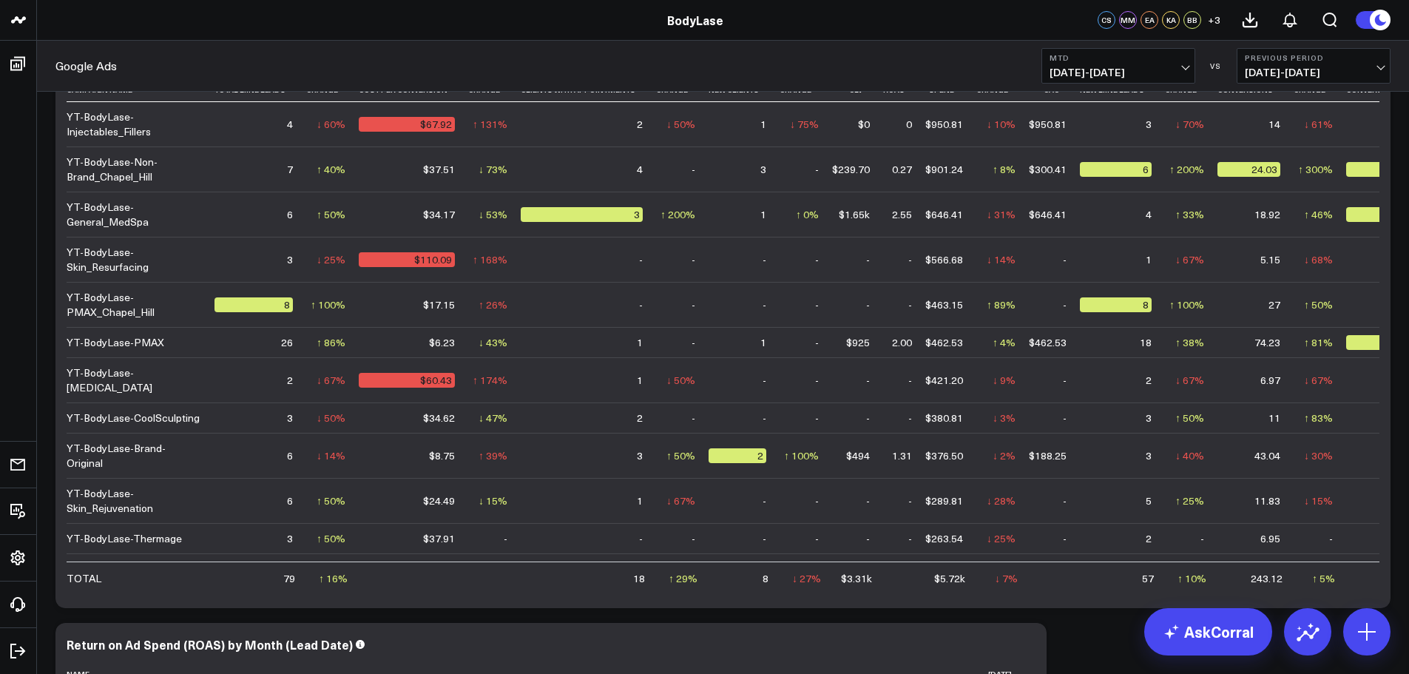
scroll to position [399, 0]
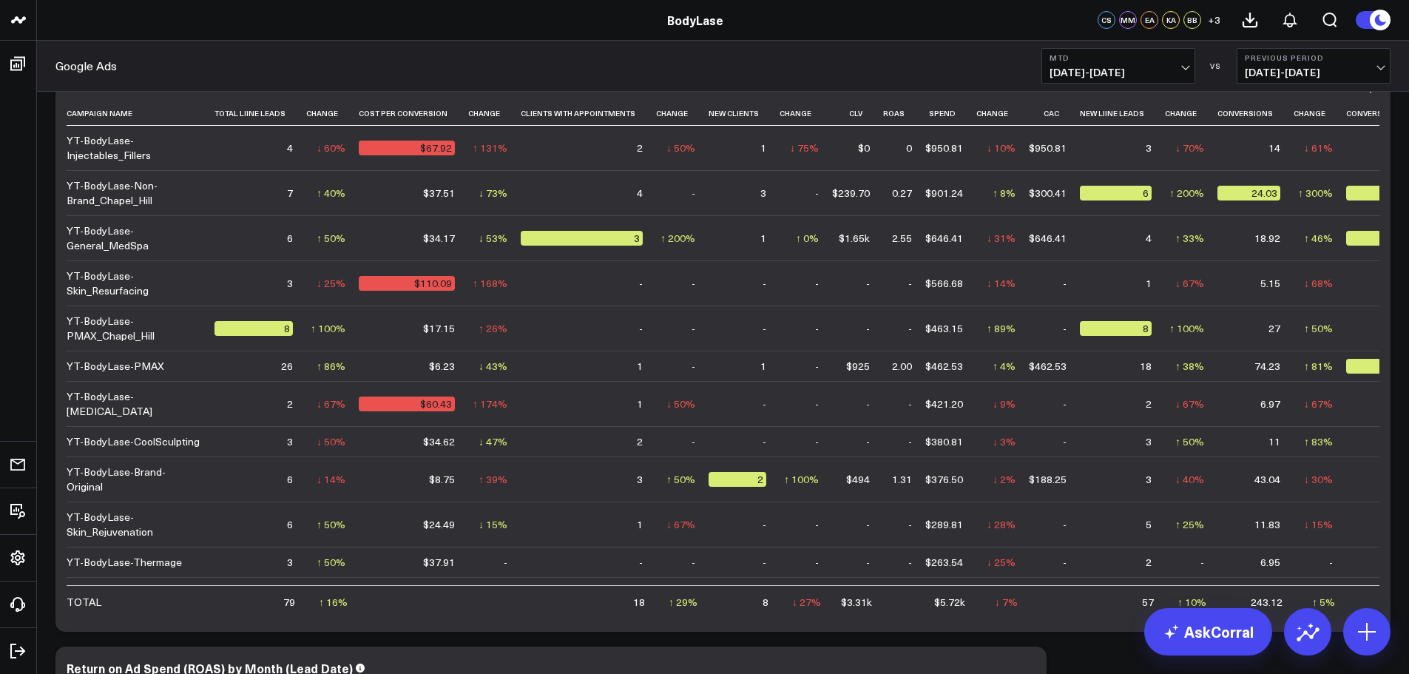
click at [1169, 67] on span "09/01/25 - 09/14/25" at bounding box center [1118, 73] width 138 height 12
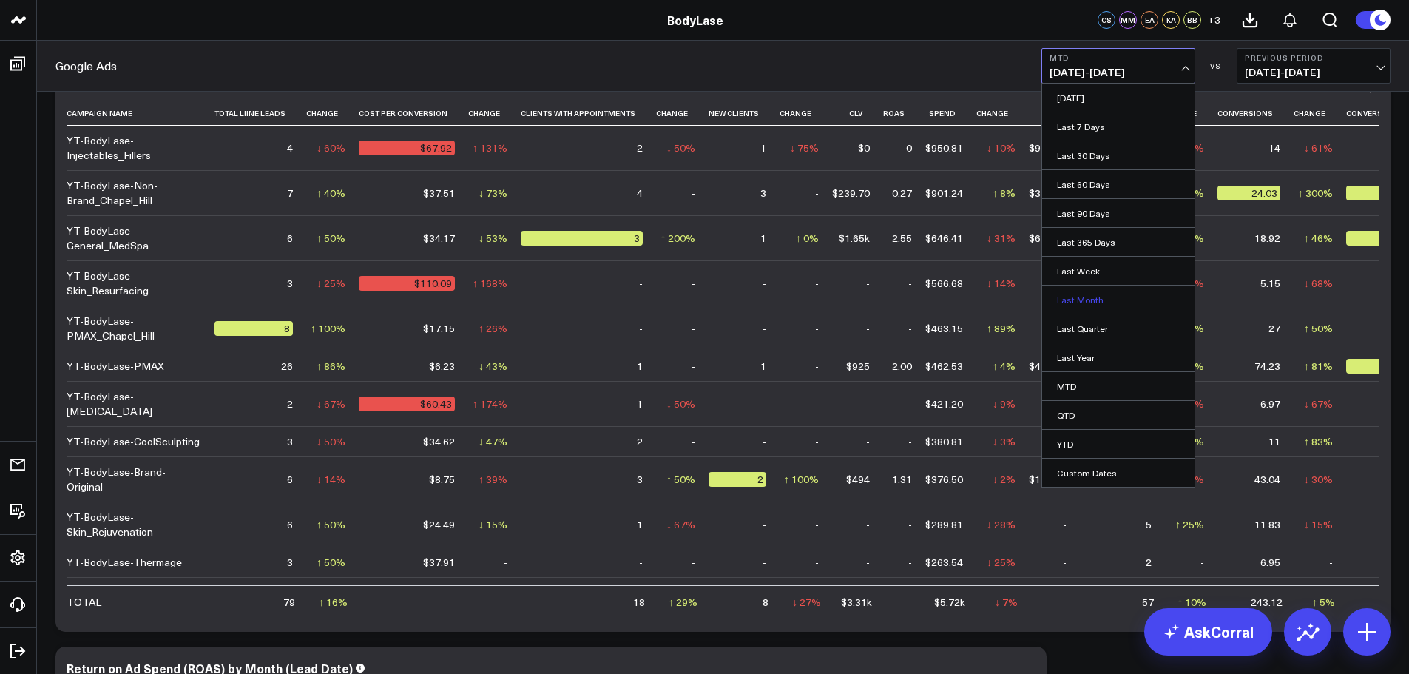
click at [1102, 295] on link "Last Month" at bounding box center [1118, 299] width 152 height 28
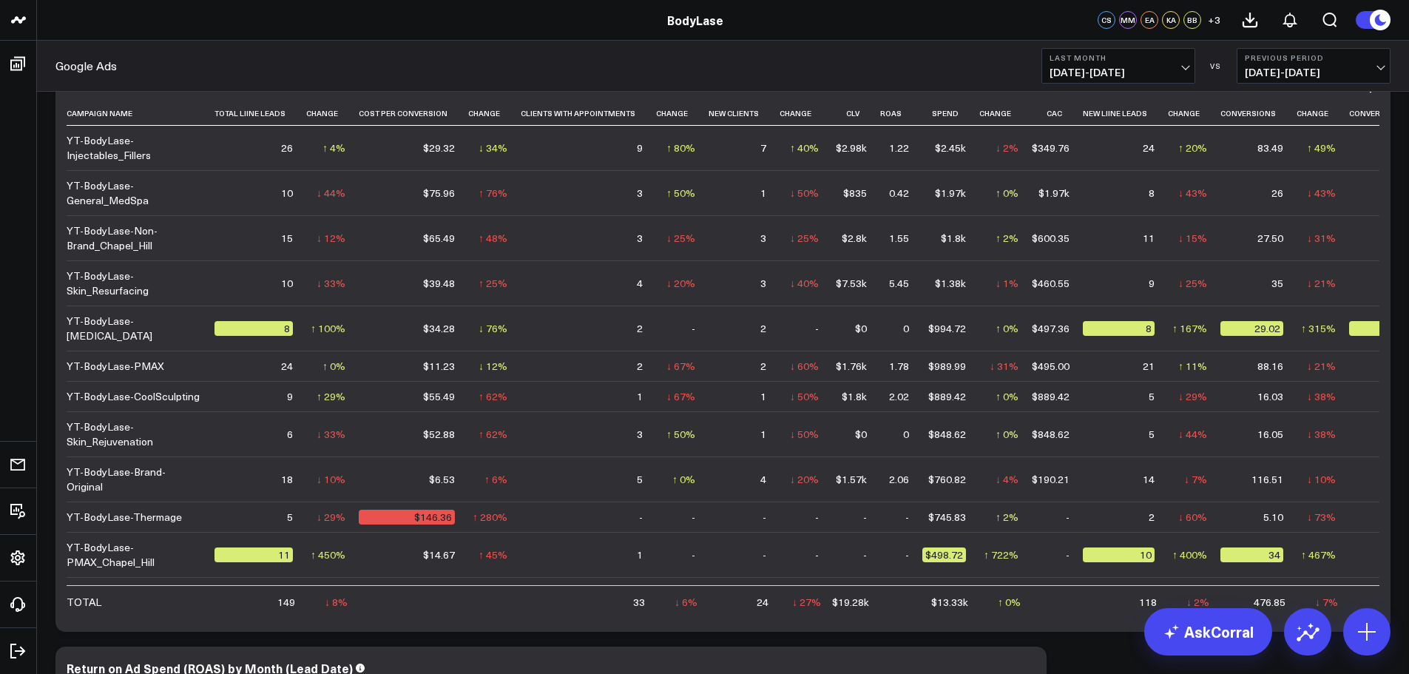
click at [1123, 79] on button "Last Month 08/01/25 - 08/31/25" at bounding box center [1118, 65] width 154 height 35
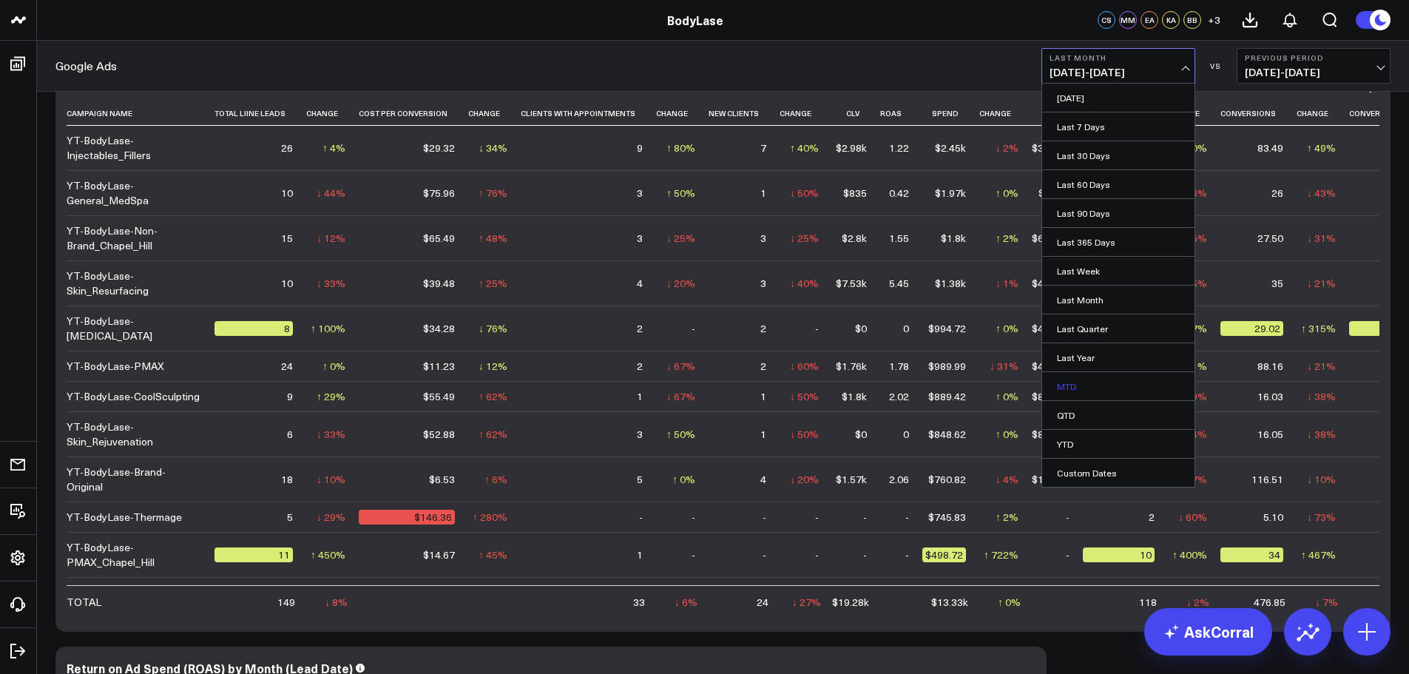
click at [1083, 386] on link "MTD" at bounding box center [1118, 386] width 152 height 28
